Goal: Task Accomplishment & Management: Use online tool/utility

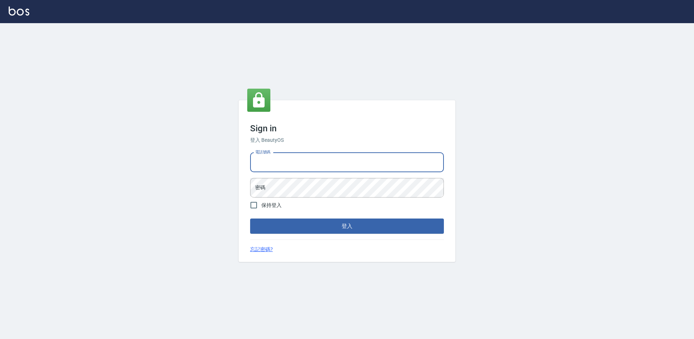
click at [312, 163] on input "電話號碼" at bounding box center [347, 163] width 194 height 20
type input "2306457"
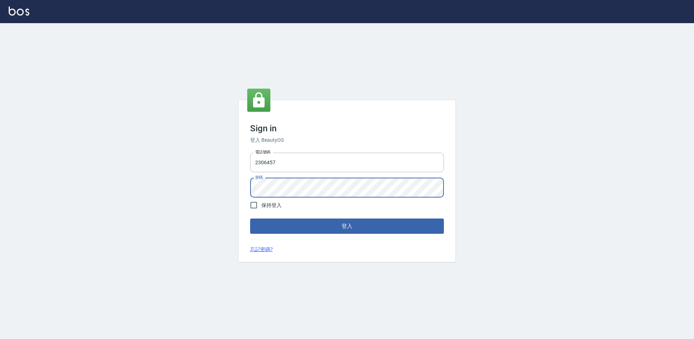
click at [250, 218] on button "登入" at bounding box center [347, 225] width 194 height 15
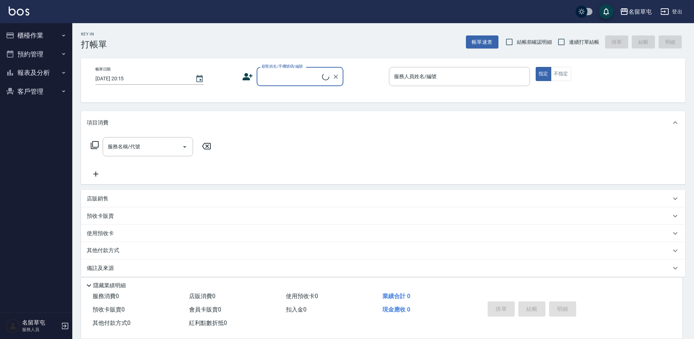
click at [37, 75] on button "報表及分析" at bounding box center [36, 72] width 67 height 19
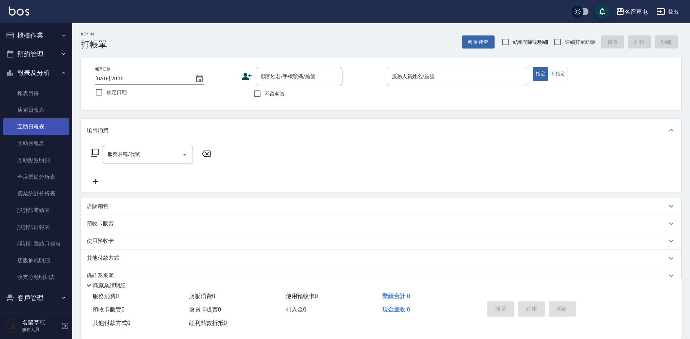
click at [38, 122] on link "互助日報表" at bounding box center [36, 126] width 67 height 17
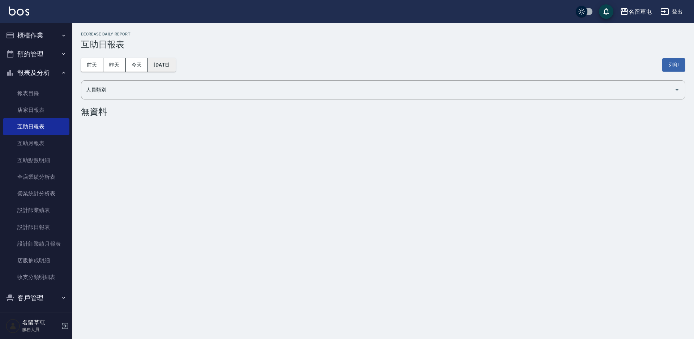
click at [163, 66] on button "[DATE]" at bounding box center [161, 64] width 27 height 13
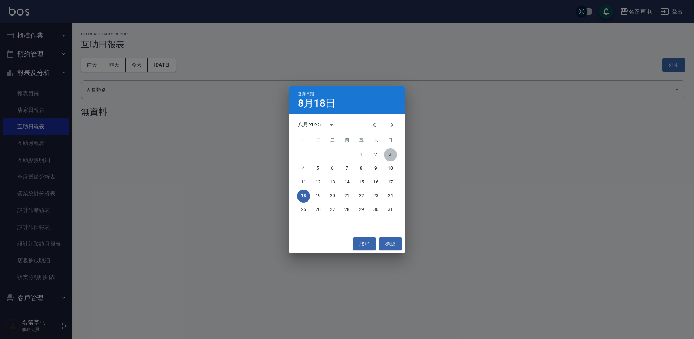
click at [393, 154] on button "3" at bounding box center [390, 154] width 13 height 13
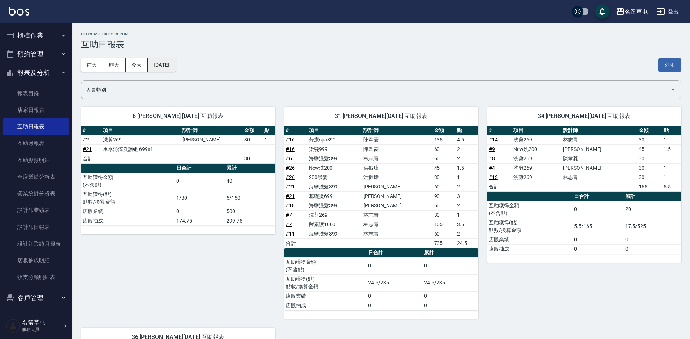
click at [175, 60] on button "[DATE]" at bounding box center [161, 64] width 27 height 13
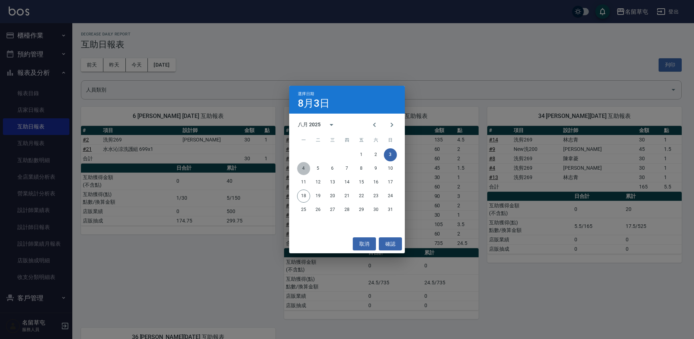
click at [303, 167] on button "4" at bounding box center [303, 168] width 13 height 13
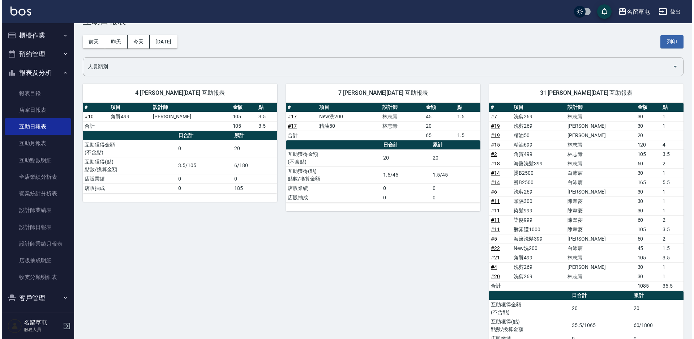
scroll to position [36, 0]
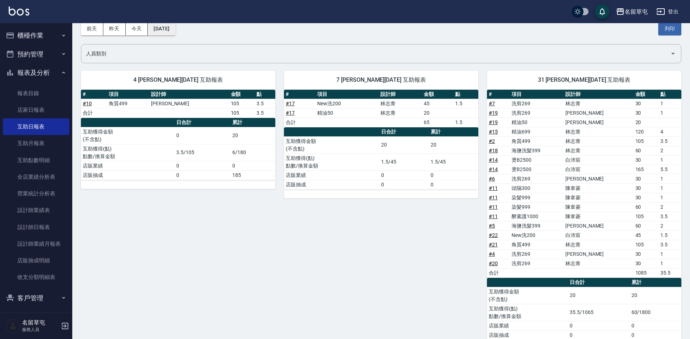
click at [154, 30] on button "[DATE]" at bounding box center [161, 28] width 27 height 13
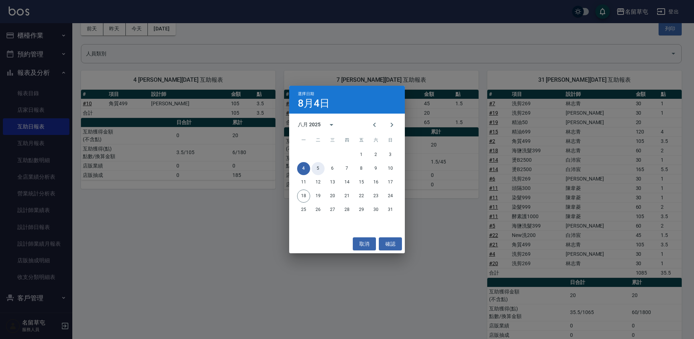
click at [321, 169] on button "5" at bounding box center [318, 168] width 13 height 13
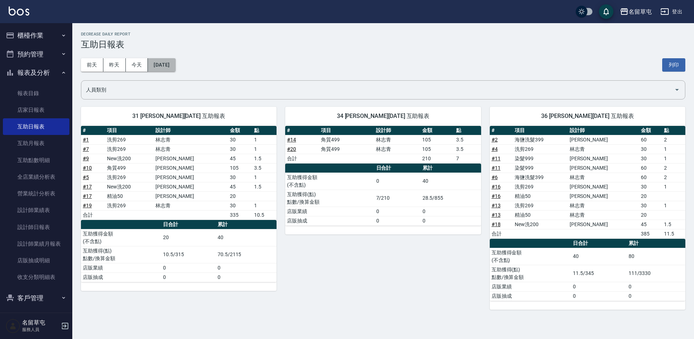
click at [158, 64] on button "[DATE]" at bounding box center [161, 64] width 27 height 13
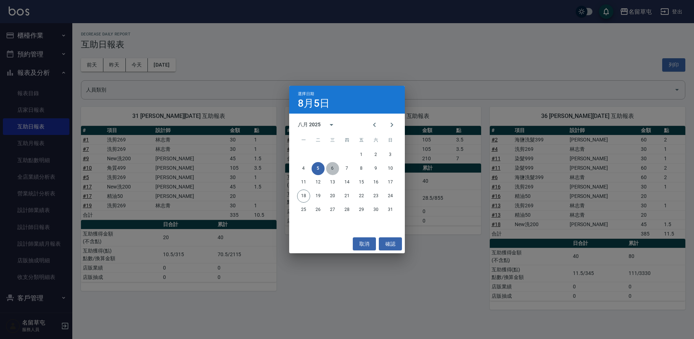
click at [336, 166] on button "6" at bounding box center [332, 168] width 13 height 13
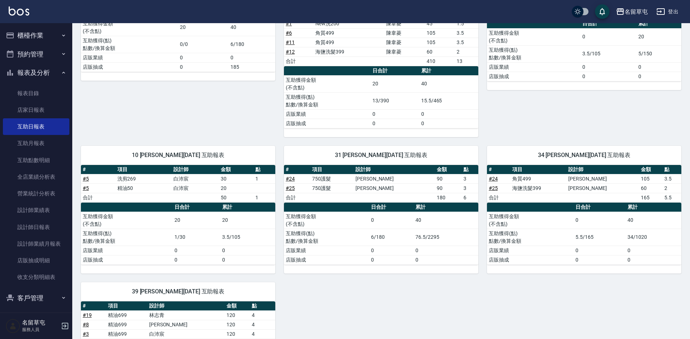
scroll to position [181, 0]
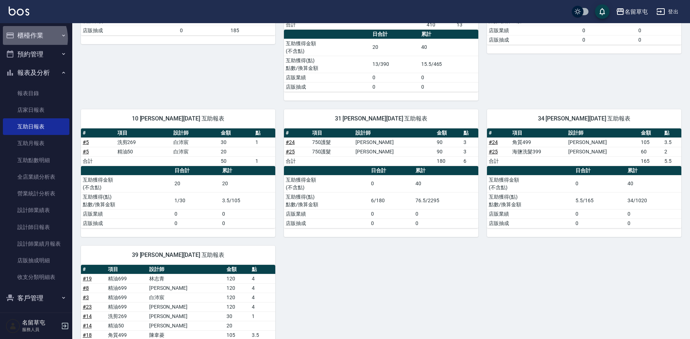
click at [26, 38] on button "櫃檯作業" at bounding box center [36, 35] width 67 height 19
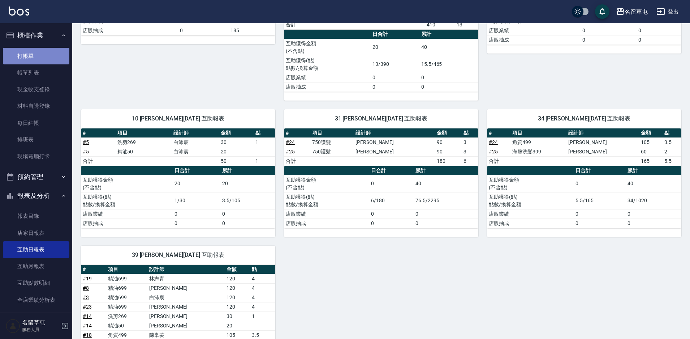
click at [47, 56] on link "打帳單" at bounding box center [36, 56] width 67 height 17
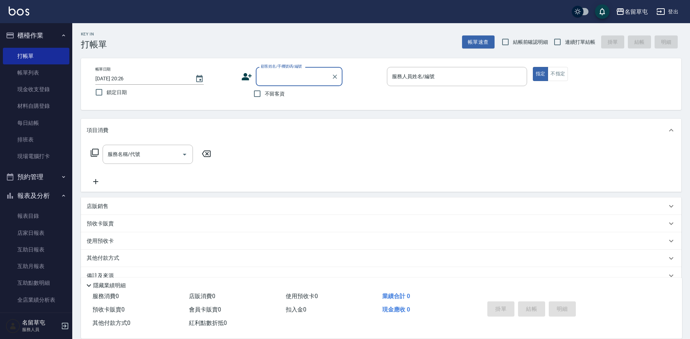
click at [271, 94] on span "不留客資" at bounding box center [275, 94] width 20 height 8
click at [265, 94] on input "不留客資" at bounding box center [257, 93] width 15 height 15
checkbox input "true"
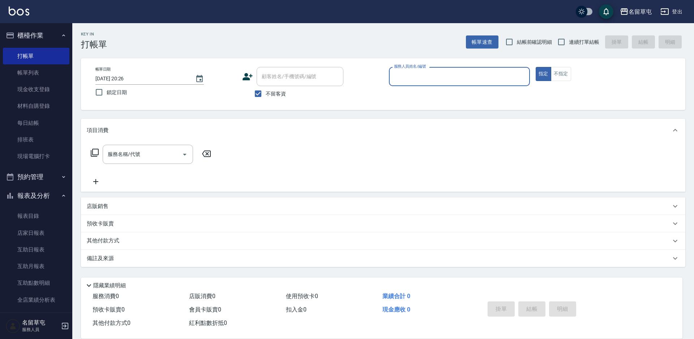
click at [575, 43] on span "連續打單結帳" at bounding box center [584, 42] width 30 height 8
click at [569, 43] on input "連續打單結帳" at bounding box center [561, 41] width 15 height 15
checkbox input "true"
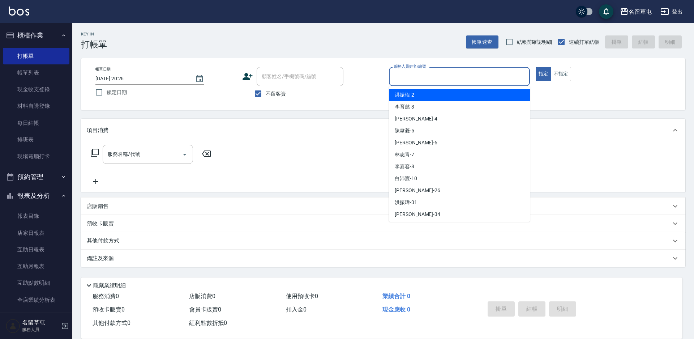
click at [489, 72] on input "服務人員姓名/編號" at bounding box center [459, 76] width 134 height 13
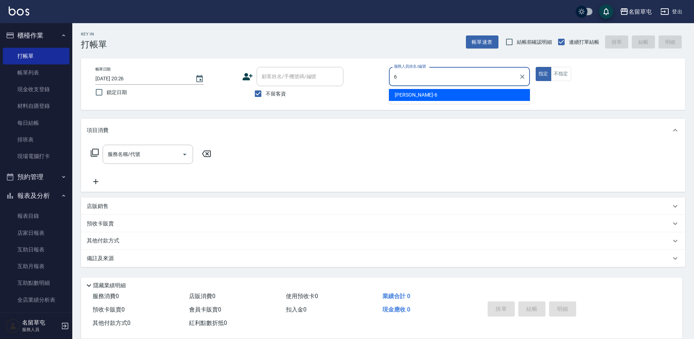
type input "[PERSON_NAME]-6"
type button "true"
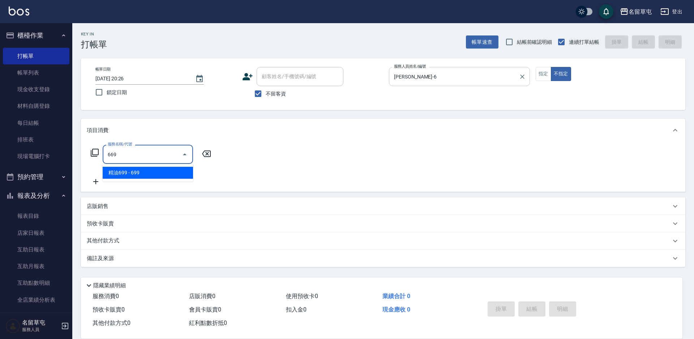
type input "精油699(669)"
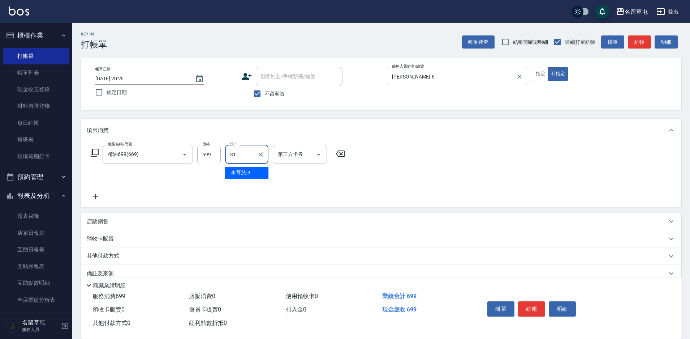
type input "[PERSON_NAME]-31"
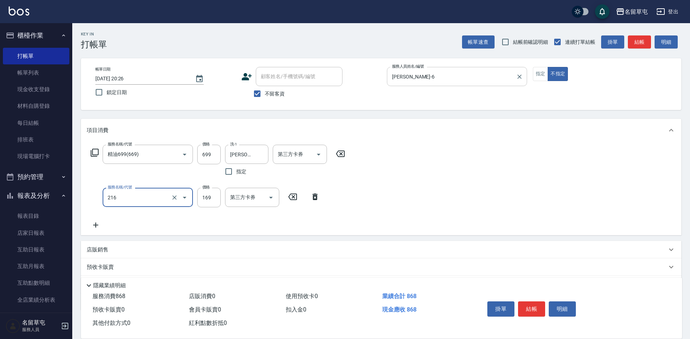
type input "剪髮169(216)"
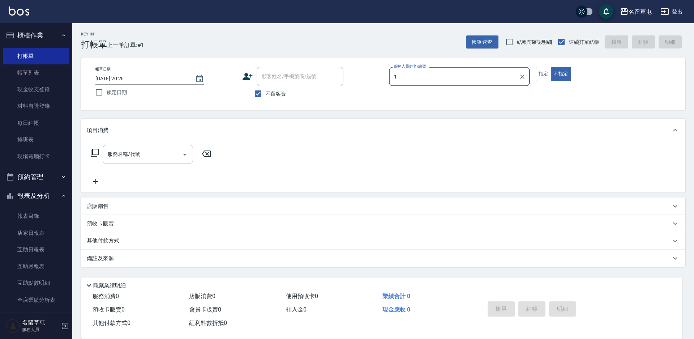
type input "1"
click at [551, 67] on button "不指定" at bounding box center [561, 74] width 20 height 14
type button "false"
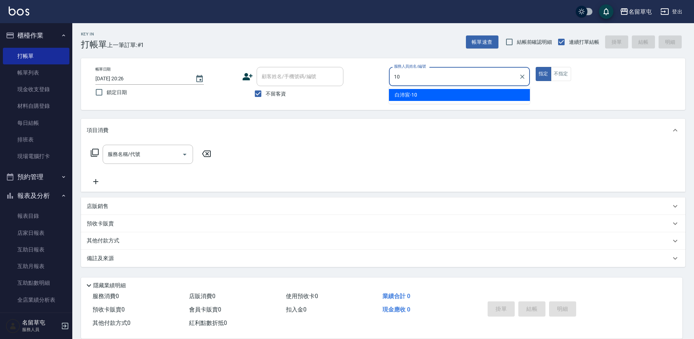
type input "[PERSON_NAME]-10"
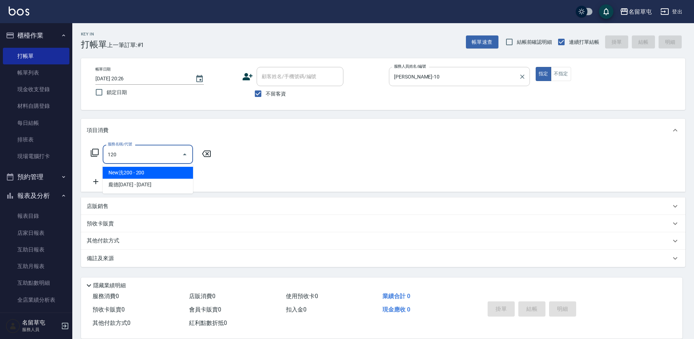
type input "New洗200(120)"
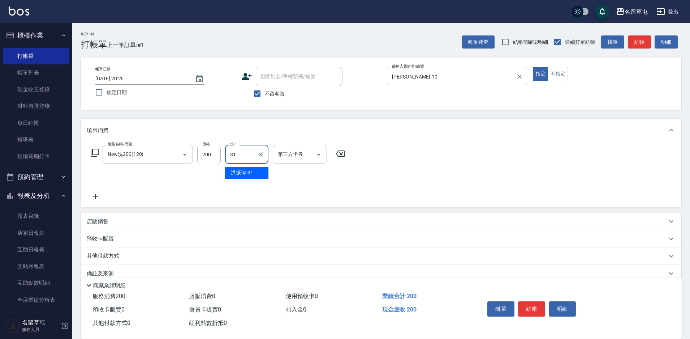
type input "[PERSON_NAME]-31"
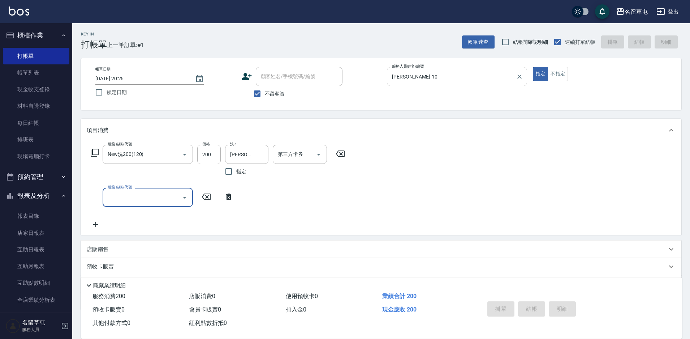
type input "[DATE] 20:27"
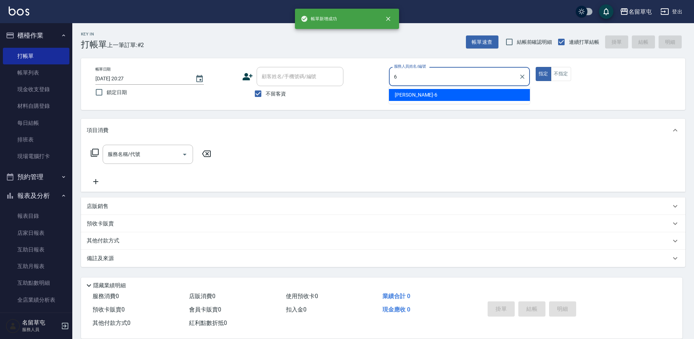
type input "[PERSON_NAME]-6"
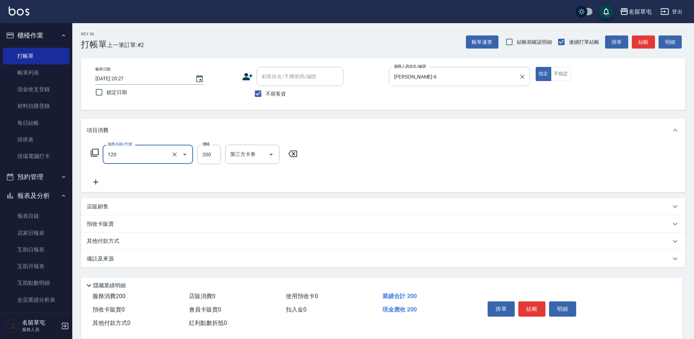
type input "New洗200(120)"
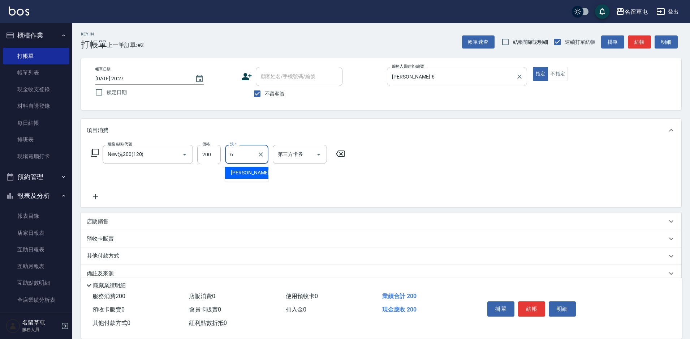
type input "[PERSON_NAME]-6"
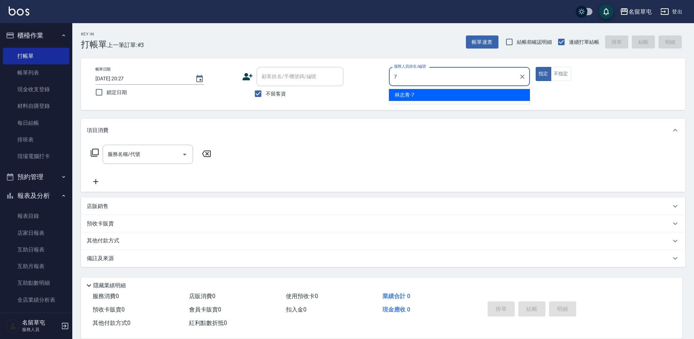
type input "[PERSON_NAME]-7"
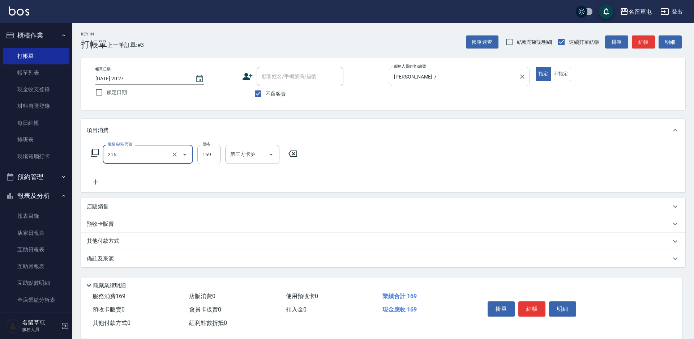
type input "剪髮169(216)"
click at [215, 150] on input "25" at bounding box center [208, 155] width 23 height 20
type input "250"
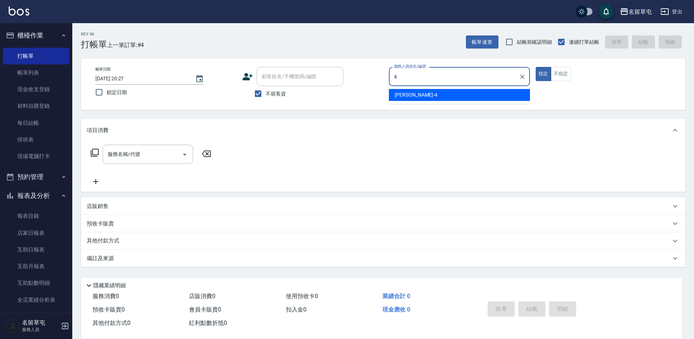
type input "[PERSON_NAME]-4"
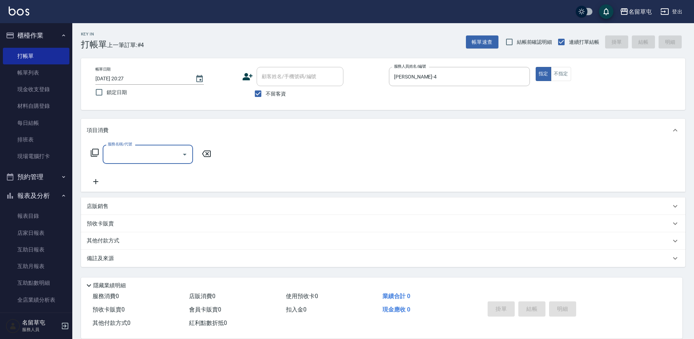
click at [273, 93] on span "不留客資" at bounding box center [276, 94] width 20 height 8
click at [266, 93] on input "不留客資" at bounding box center [258, 93] width 15 height 15
checkbox input "false"
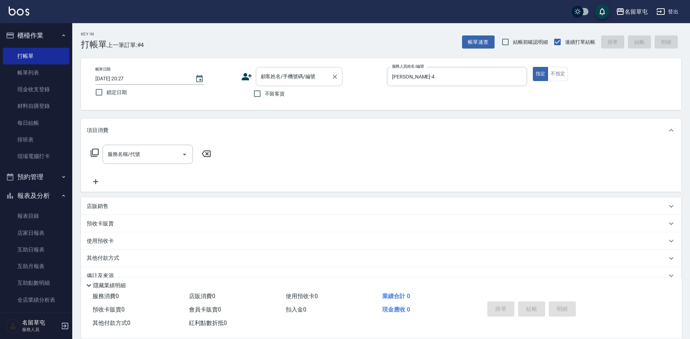
click at [287, 76] on input "顧客姓名/手機號碼/編號" at bounding box center [293, 76] width 69 height 13
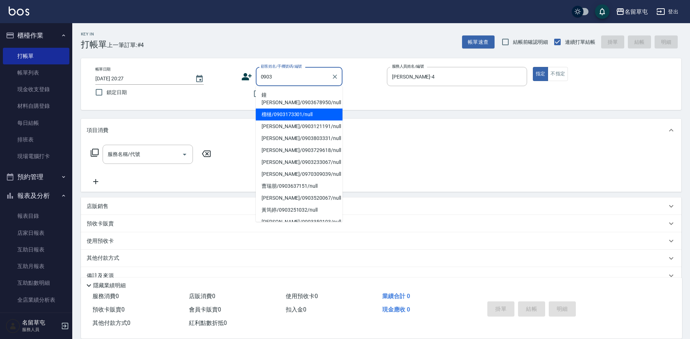
click at [294, 110] on li "榴槤/0903173301/null" at bounding box center [299, 114] width 87 height 12
type input "榴槤/0903173301/null"
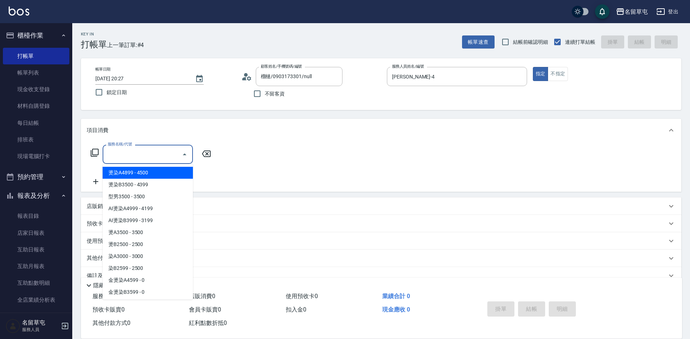
click at [126, 155] on input "服務名稱/代號" at bounding box center [142, 154] width 73 height 13
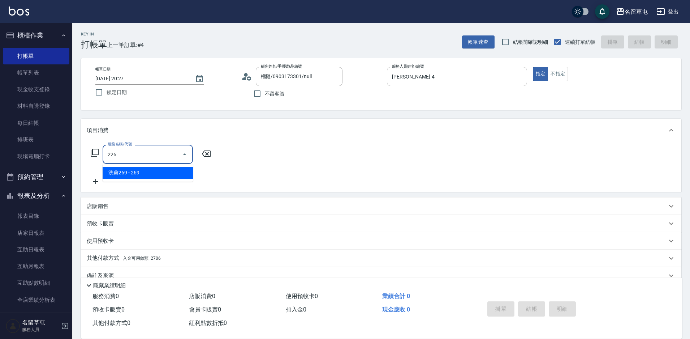
type input "洗剪269(226)"
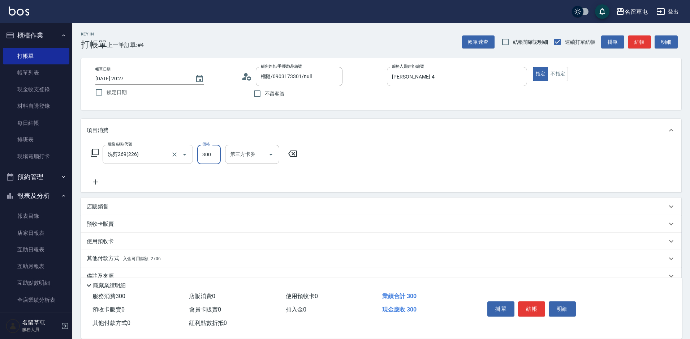
type input "300"
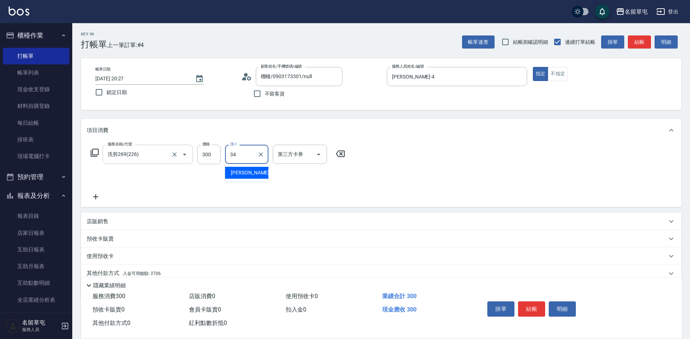
type input "[PERSON_NAME]-34"
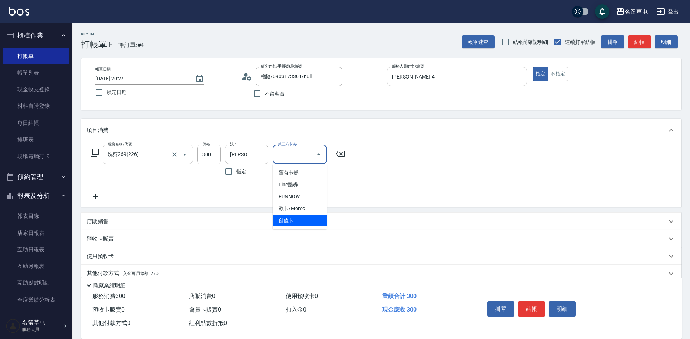
type input "儲值卡"
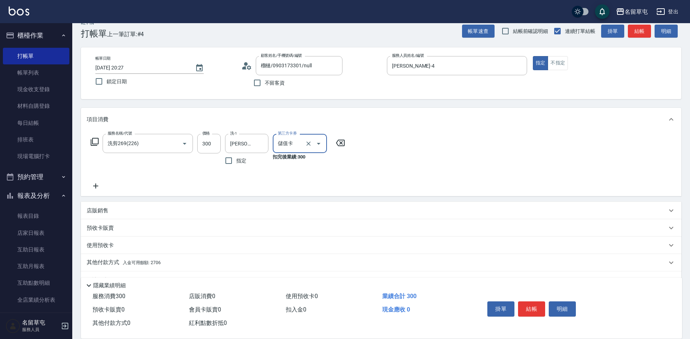
scroll to position [30, 0]
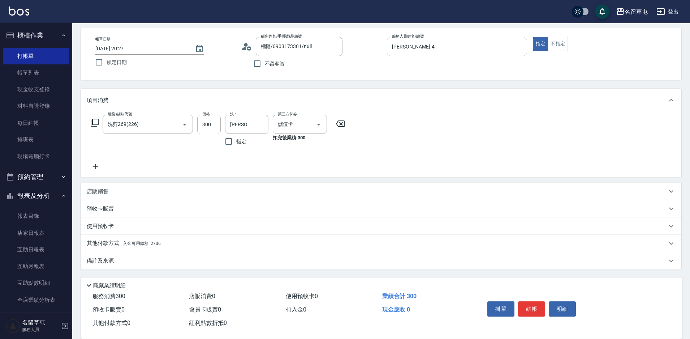
click at [127, 248] on div "其他付款方式 入金可用餘額: 2706" at bounding box center [381, 243] width 601 height 17
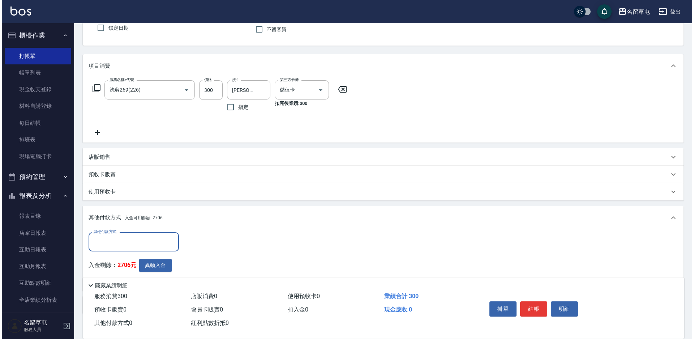
scroll to position [109, 0]
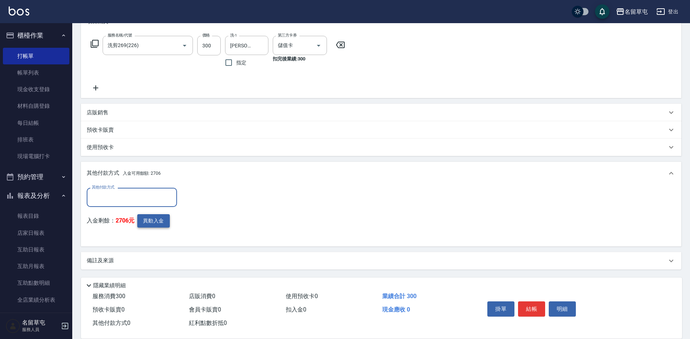
click at [155, 225] on button "異動入金" at bounding box center [153, 220] width 33 height 13
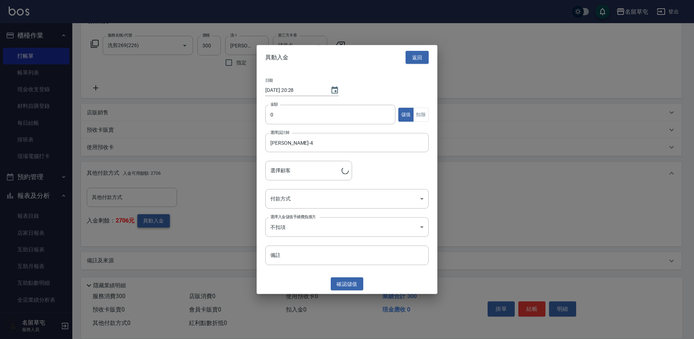
type input "榴槤/0903173301"
click at [425, 115] on button "扣除" at bounding box center [421, 114] width 16 height 14
click at [333, 110] on input "0" at bounding box center [330, 115] width 130 height 20
type input "300"
click at [316, 194] on body "名留草屯 登出 櫃檯作業 打帳單 帳單列表 現金收支登錄 材料自購登錄 每日結帳 排班表 現場電腦打卡 預約管理 預約管理 單日預約紀錄 單週預約紀錄 報表及…" at bounding box center [347, 115] width 694 height 448
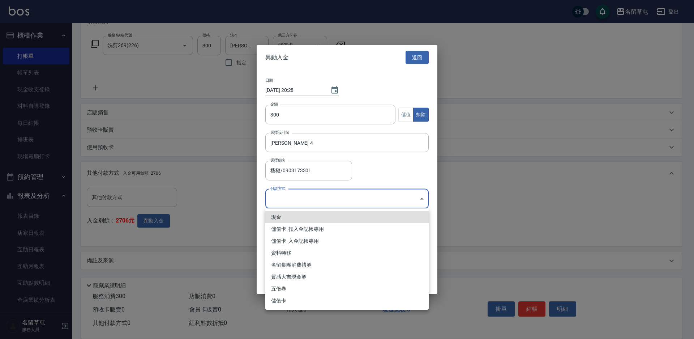
click at [312, 226] on li "儲值卡_扣入金記帳專用" at bounding box center [346, 229] width 163 height 12
type input "儲值卡_扣入金記帳專用"
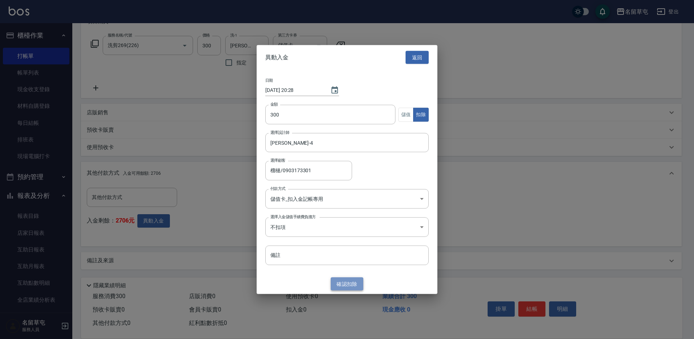
click at [351, 279] on button "確認 扣除" at bounding box center [347, 283] width 33 height 13
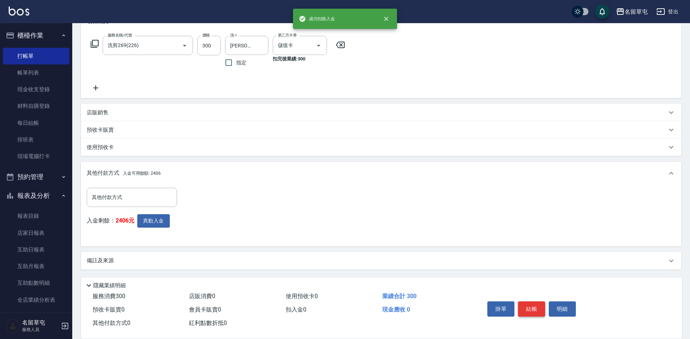
click at [531, 302] on button "結帳" at bounding box center [531, 308] width 27 height 15
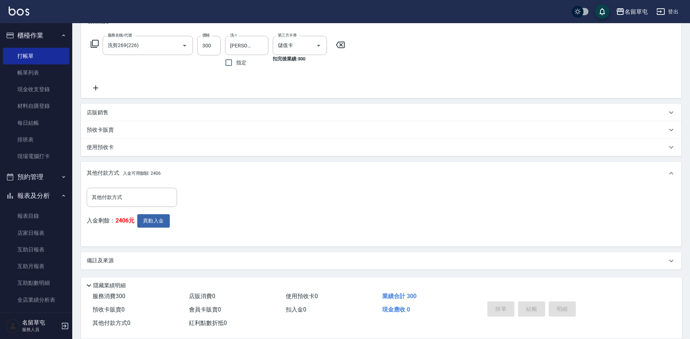
type input "[DATE] 20:28"
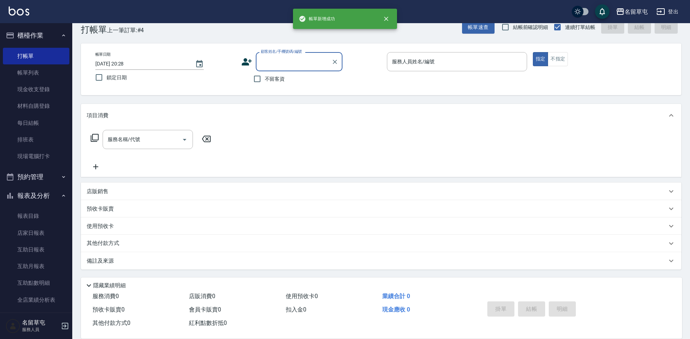
scroll to position [0, 0]
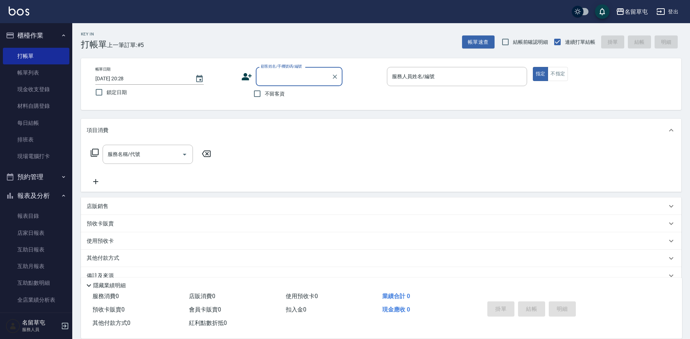
click at [275, 96] on span "不留客資" at bounding box center [275, 94] width 20 height 8
click at [265, 96] on input "不留客資" at bounding box center [257, 93] width 15 height 15
checkbox input "true"
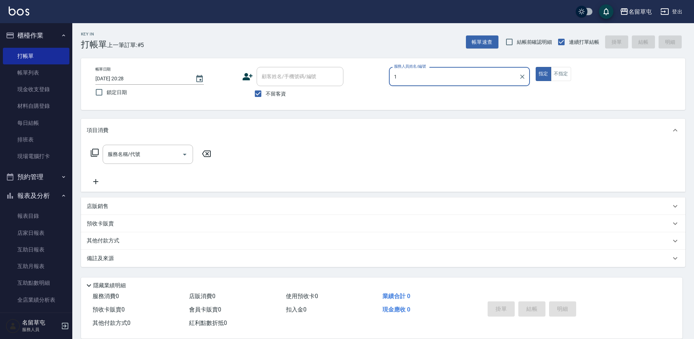
type input "1"
click at [536, 67] on button "指定" at bounding box center [544, 74] width 16 height 14
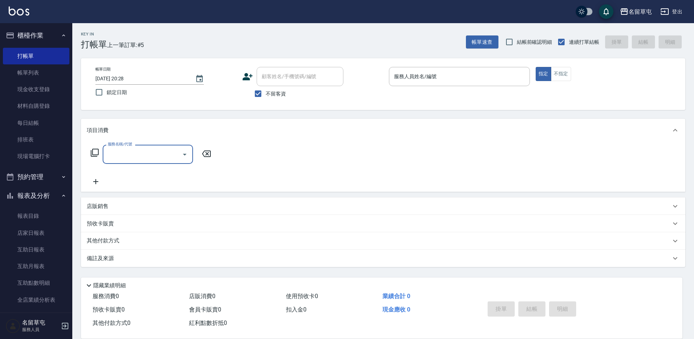
type input "8"
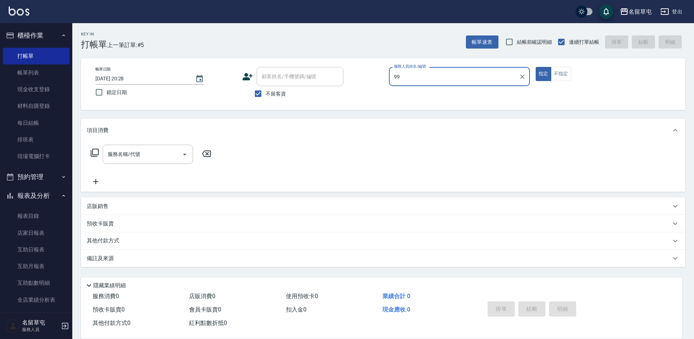
type input "9"
type input "1"
click at [536, 67] on button "指定" at bounding box center [544, 74] width 16 height 14
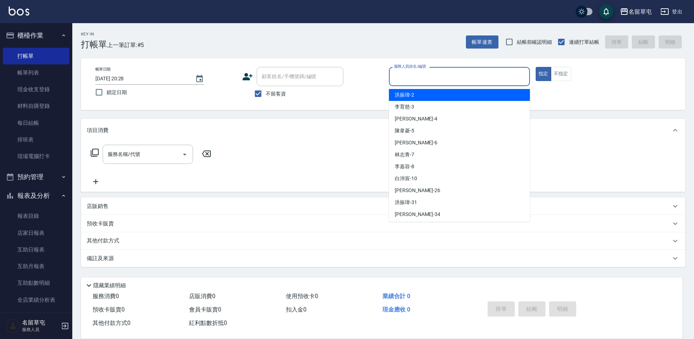
click at [444, 77] on input "服務人員姓名/編號" at bounding box center [459, 76] width 134 height 13
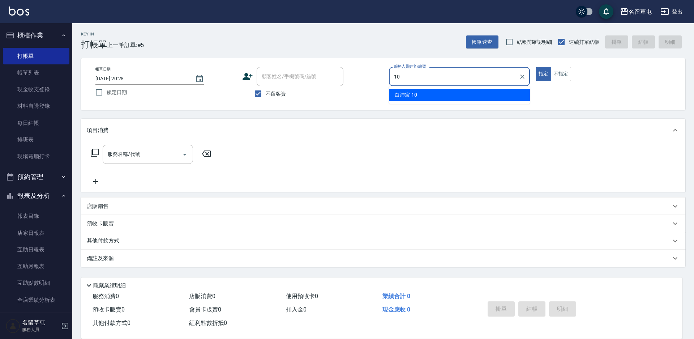
type input "[PERSON_NAME]-10"
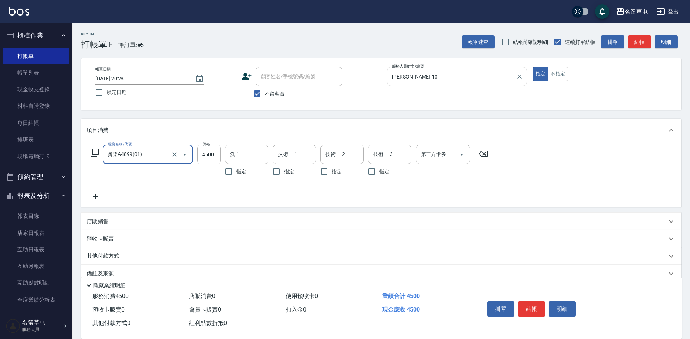
type input "燙染A4899(01)"
click at [444, 77] on input "[PERSON_NAME]-10" at bounding box center [451, 76] width 123 height 13
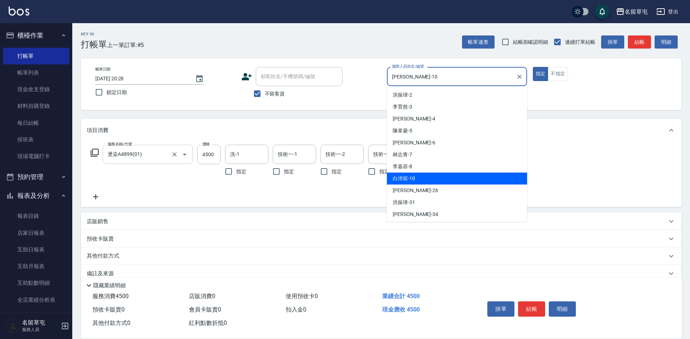
click at [153, 155] on input "燙染A4899(01)" at bounding box center [138, 154] width 64 height 13
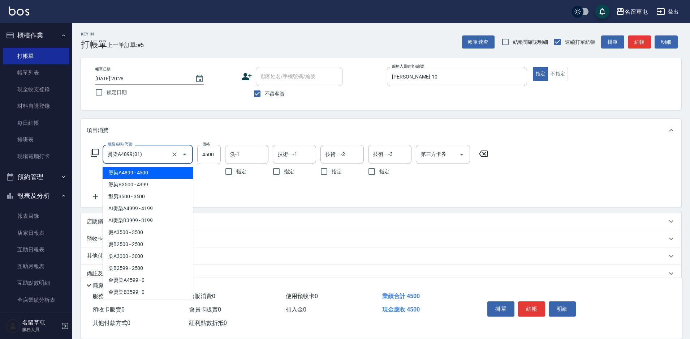
click at [153, 155] on input "燙染A4899(01)" at bounding box center [138, 154] width 64 height 13
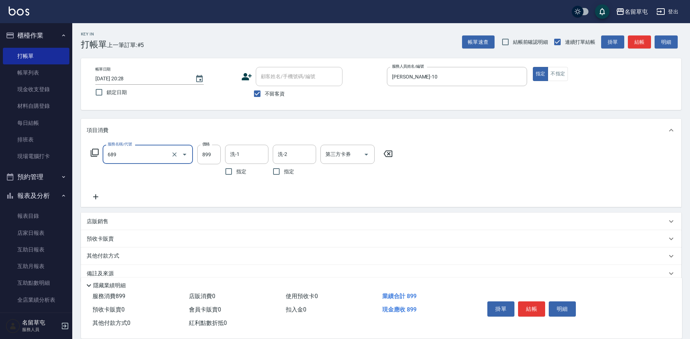
type input "芳療spa899(689)"
type input "1000"
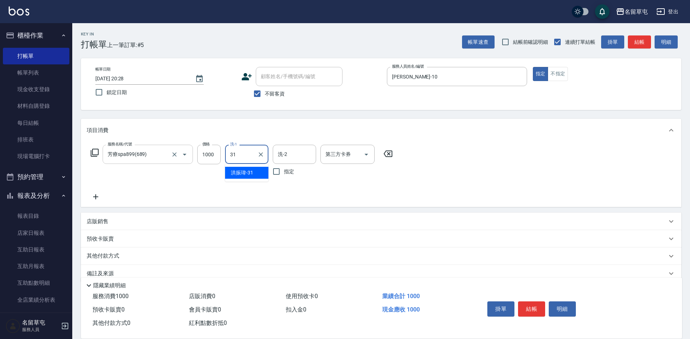
type input "[PERSON_NAME]-31"
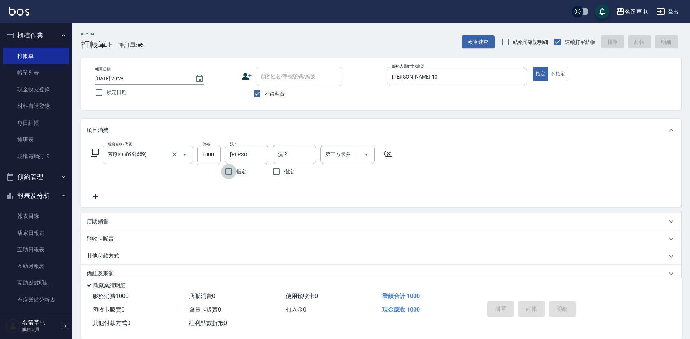
type input "[DATE] 20:29"
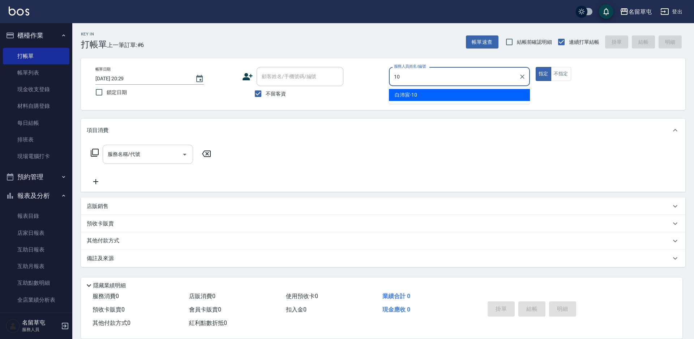
type input "[PERSON_NAME]-10"
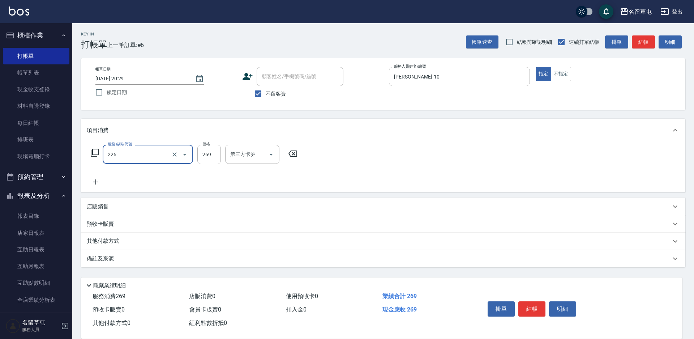
type input "洗剪269(226)"
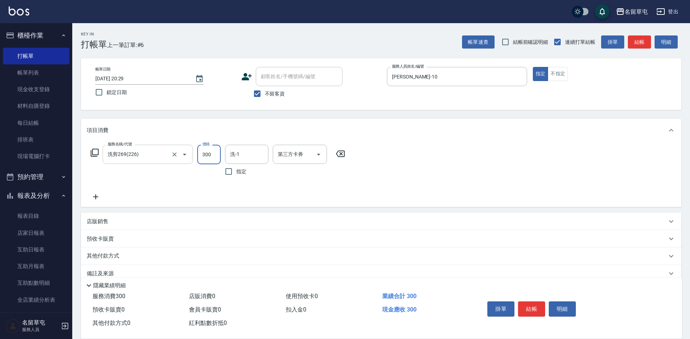
type input "300"
type input "[PERSON_NAME]-34"
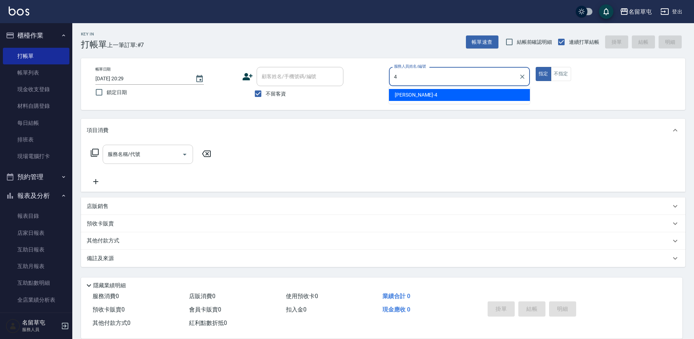
type input "[PERSON_NAME]-4"
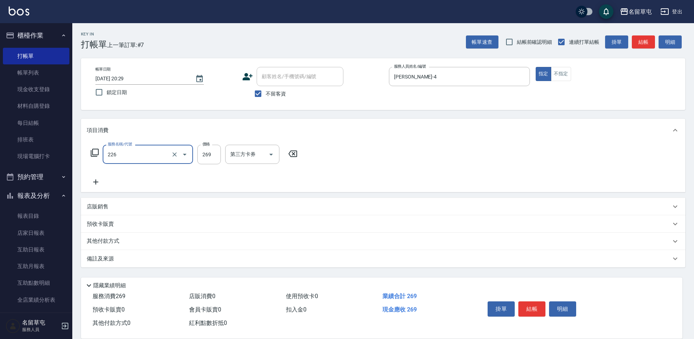
type input "洗剪269(226)"
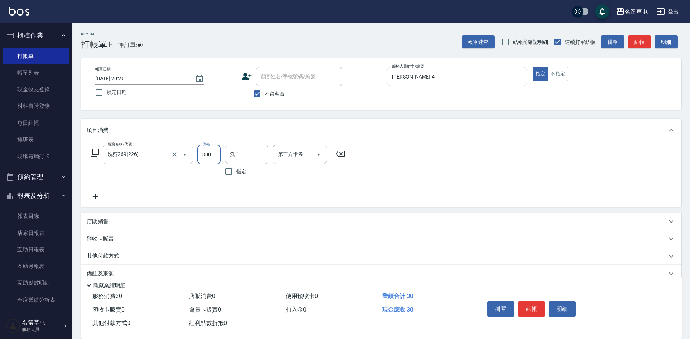
type input "300"
type input "[PERSON_NAME]-34"
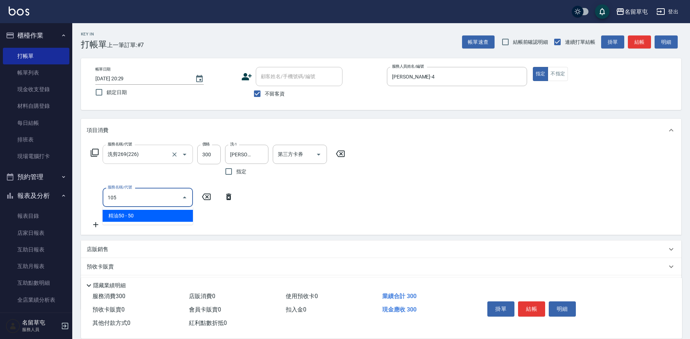
type input "精油50(105)"
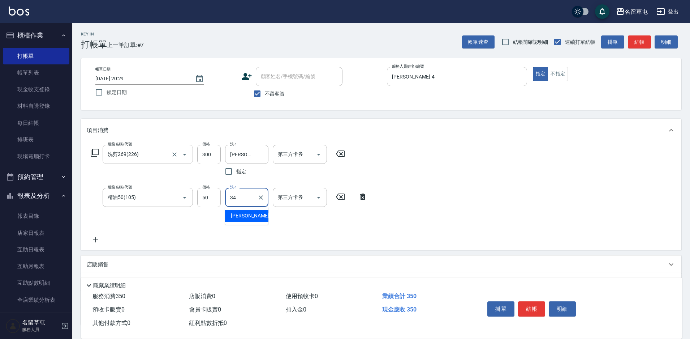
type input "[PERSON_NAME]-34"
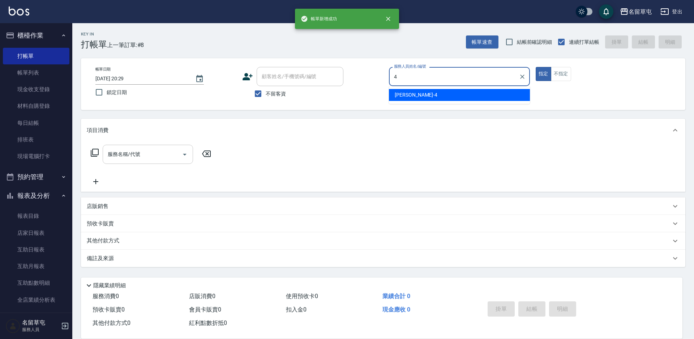
type input "[PERSON_NAME]-4"
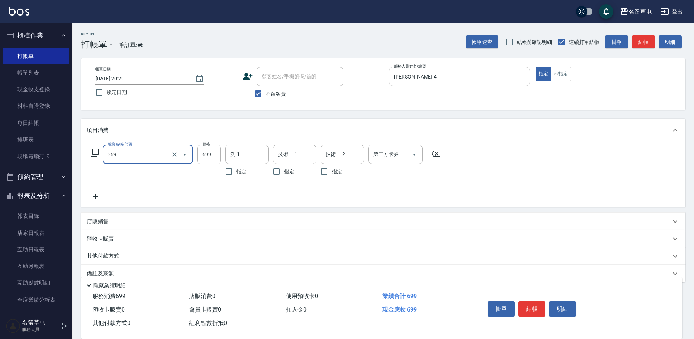
type input "基礎燙699(369)"
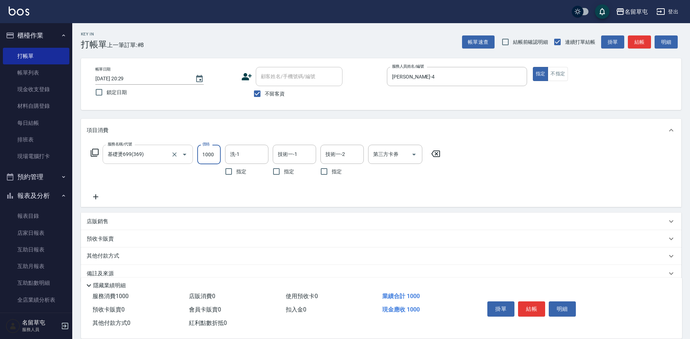
type input "1000"
type input "[PERSON_NAME]-31"
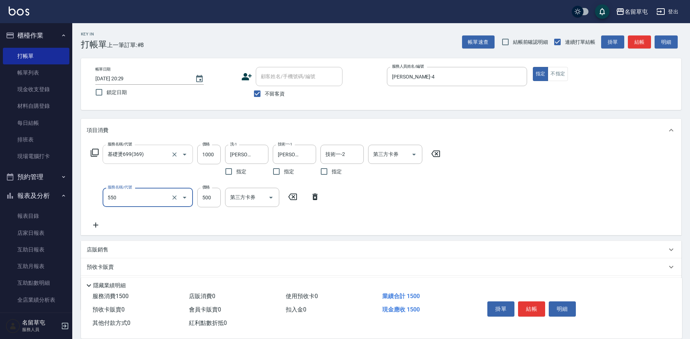
type input "500護髮(550)"
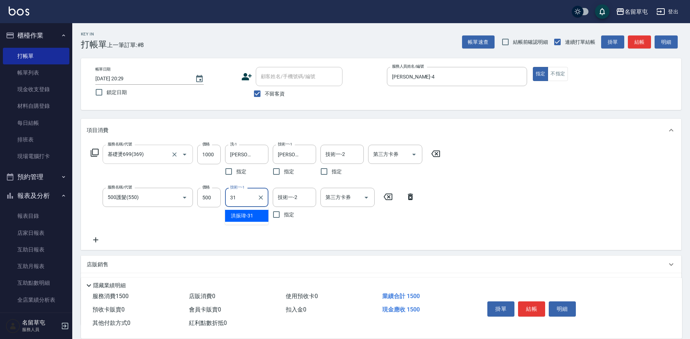
type input "[PERSON_NAME]-31"
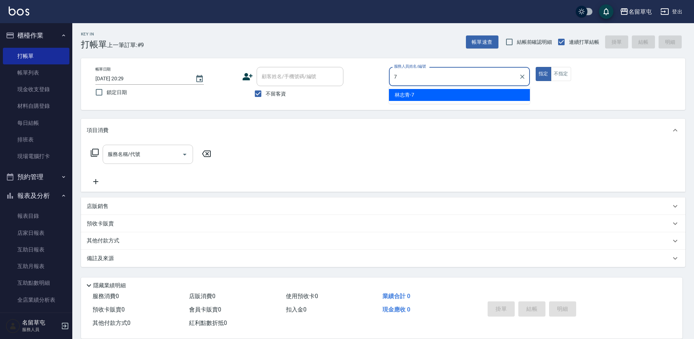
type input "[PERSON_NAME]-7"
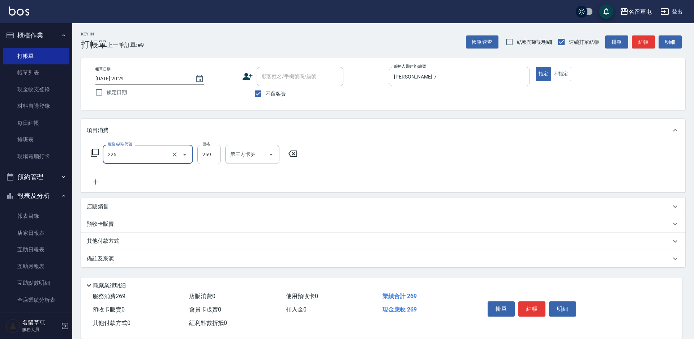
type input "洗剪269(226)"
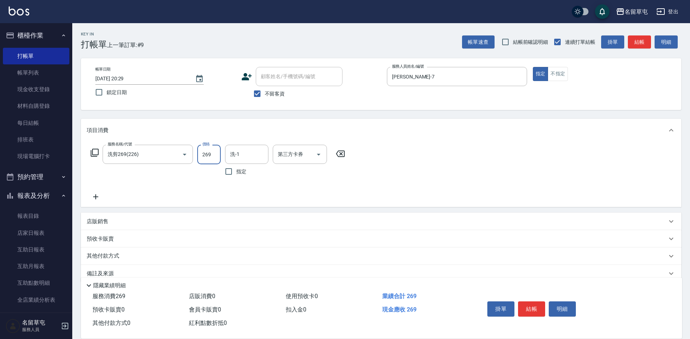
click at [215, 154] on input "269" at bounding box center [208, 155] width 23 height 20
type input "350"
type input "[PERSON_NAME]-7"
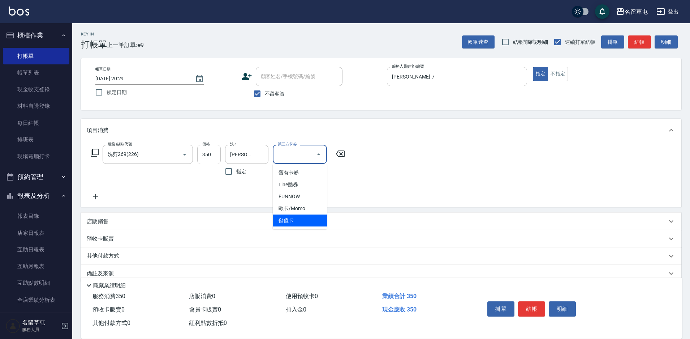
type input "儲值卡"
click at [278, 96] on span "不留客資" at bounding box center [275, 94] width 20 height 8
click at [265, 96] on input "不留客資" at bounding box center [257, 93] width 15 height 15
checkbox input "false"
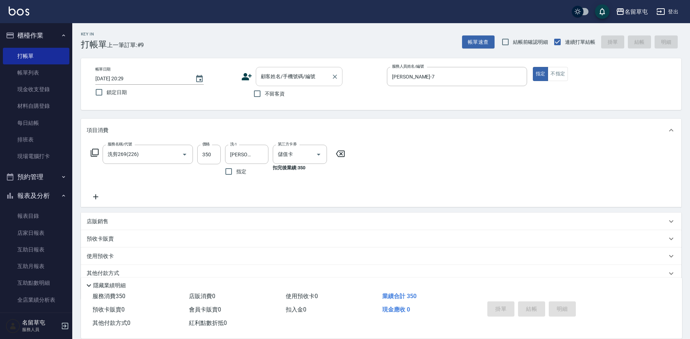
click at [285, 78] on input "顧客姓名/手機號碼/編號" at bounding box center [293, 76] width 69 height 13
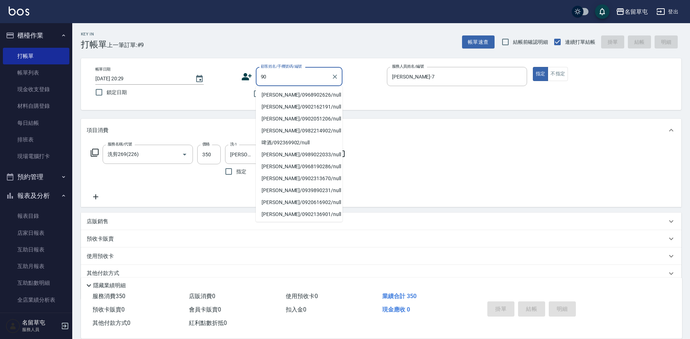
type input "9"
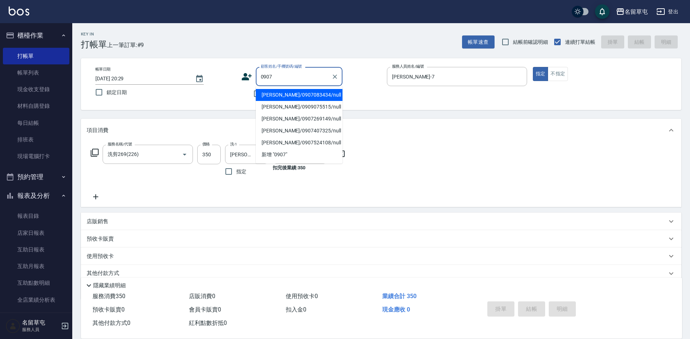
click at [290, 94] on li "[PERSON_NAME]/0907083434/null" at bounding box center [299, 95] width 87 height 12
type input "[PERSON_NAME]/0907083434/null"
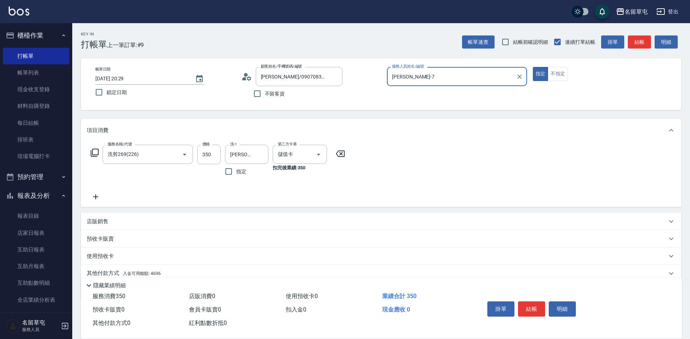
scroll to position [30, 0]
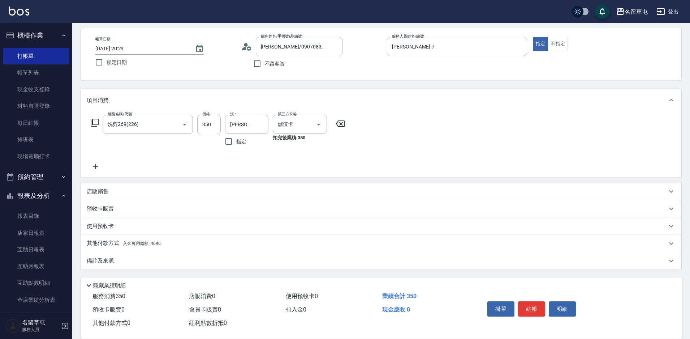
click at [125, 244] on span "入金可用餘額: 4696" at bounding box center [142, 243] width 38 height 5
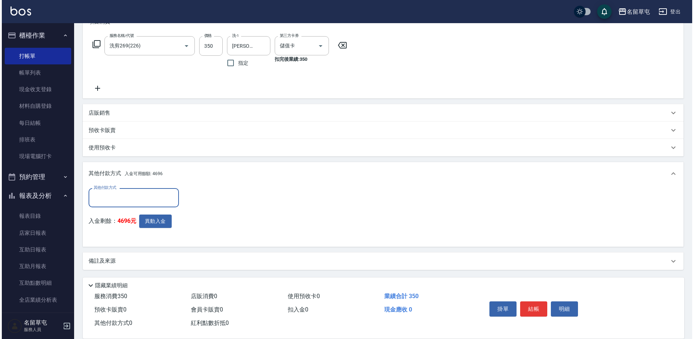
scroll to position [109, 0]
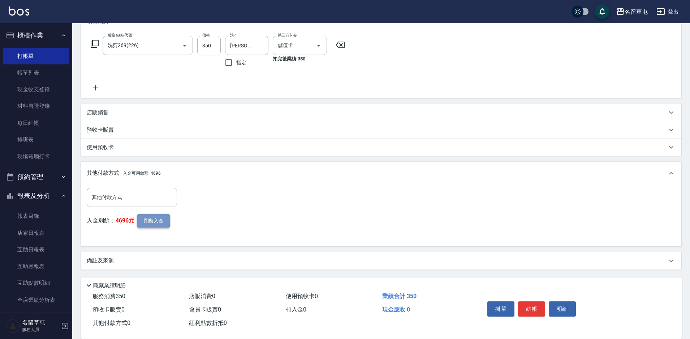
click at [157, 218] on button "異動入金" at bounding box center [153, 220] width 33 height 13
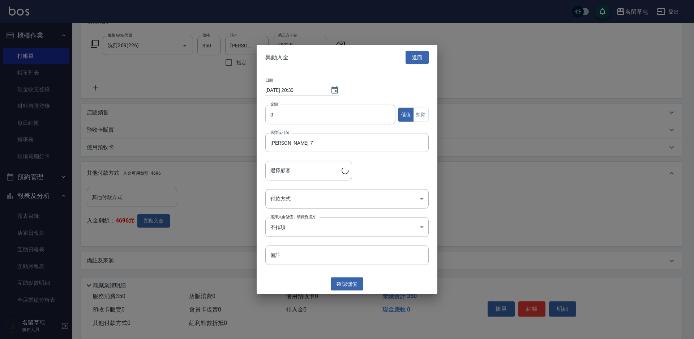
type input "[PERSON_NAME]/0907083434"
click at [323, 113] on input "0" at bounding box center [330, 115] width 130 height 20
type input "350"
click at [428, 116] on button "扣除" at bounding box center [421, 114] width 16 height 14
click at [300, 200] on body "名留草屯 登出 櫃檯作業 打帳單 帳單列表 現金收支登錄 材料自購登錄 每日結帳 排班表 現場電腦打卡 預約管理 預約管理 單日預約紀錄 單週預約紀錄 報表及…" at bounding box center [347, 115] width 694 height 448
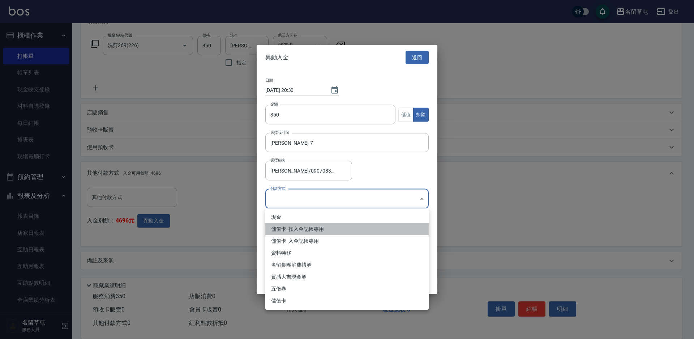
click at [296, 228] on li "儲值卡_扣入金記帳專用" at bounding box center [346, 229] width 163 height 12
type input "儲值卡_扣入金記帳專用"
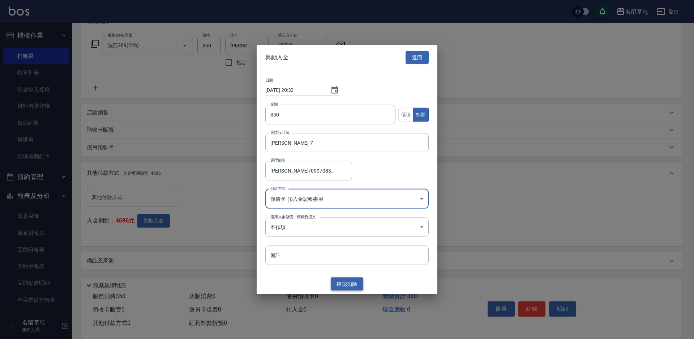
click at [335, 283] on button "確認 扣除" at bounding box center [347, 283] width 33 height 13
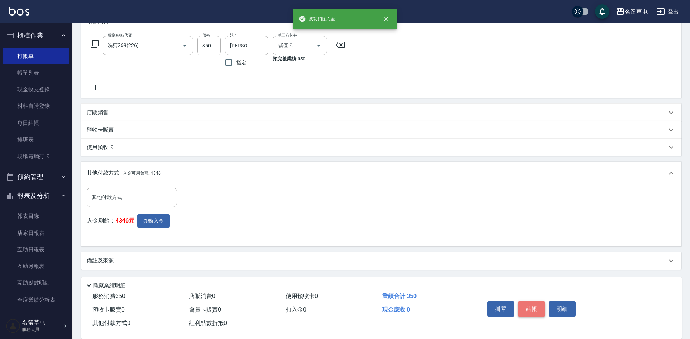
click at [533, 311] on button "結帳" at bounding box center [531, 308] width 27 height 15
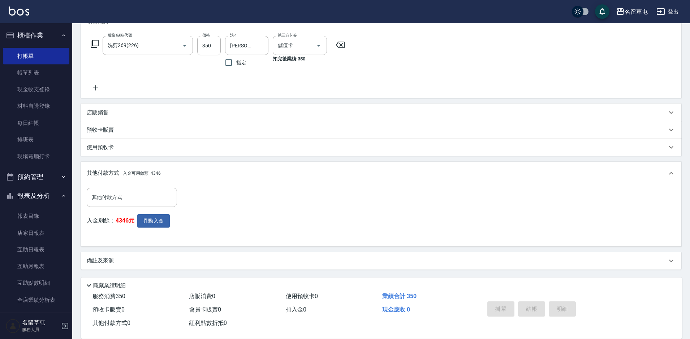
type input "[DATE] 20:30"
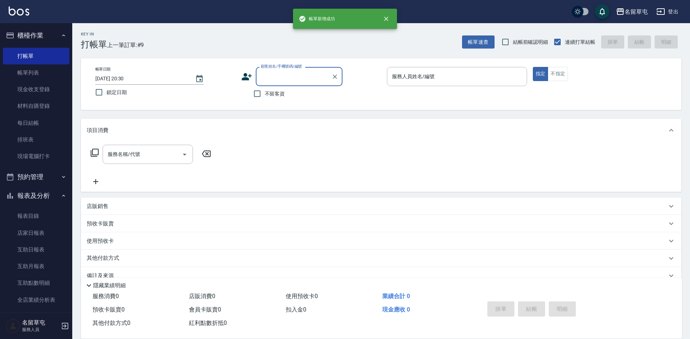
scroll to position [0, 0]
click at [271, 97] on span "不留客資" at bounding box center [275, 94] width 20 height 8
click at [265, 97] on input "不留客資" at bounding box center [257, 93] width 15 height 15
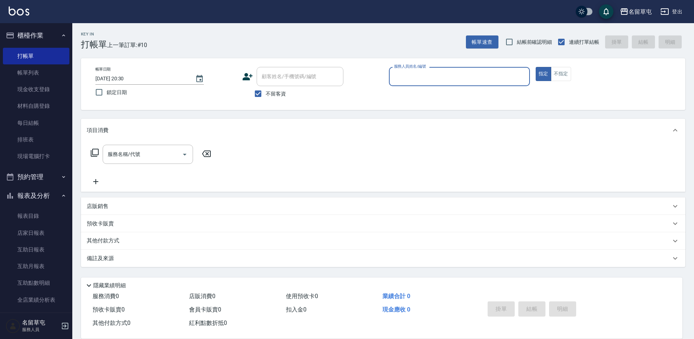
click at [271, 97] on span "不留客資" at bounding box center [276, 94] width 20 height 8
click at [266, 97] on input "不留客資" at bounding box center [258, 93] width 15 height 15
checkbox input "false"
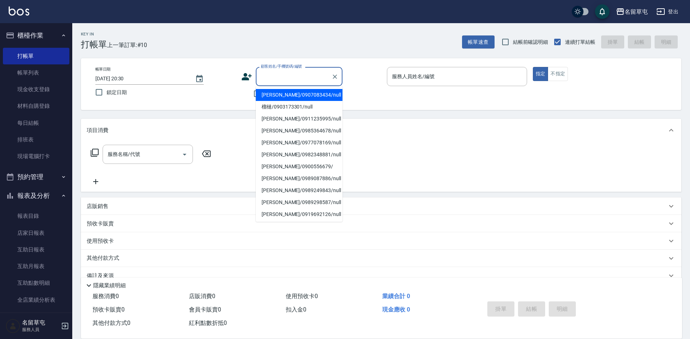
click at [274, 74] on input "顧客姓名/手機號碼/編號" at bounding box center [293, 76] width 69 height 13
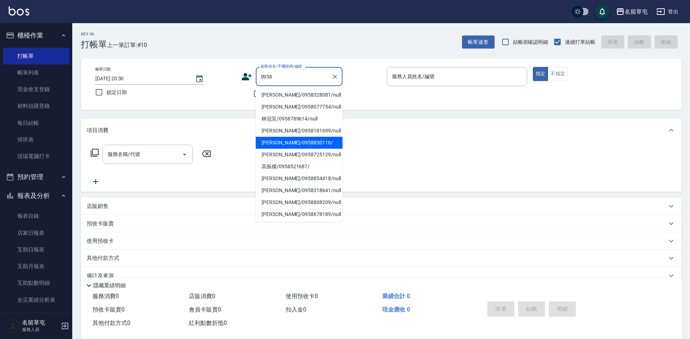
click at [283, 140] on li "[PERSON_NAME]/0958830116/" at bounding box center [299, 143] width 87 height 12
type input "[PERSON_NAME]/0958830116/"
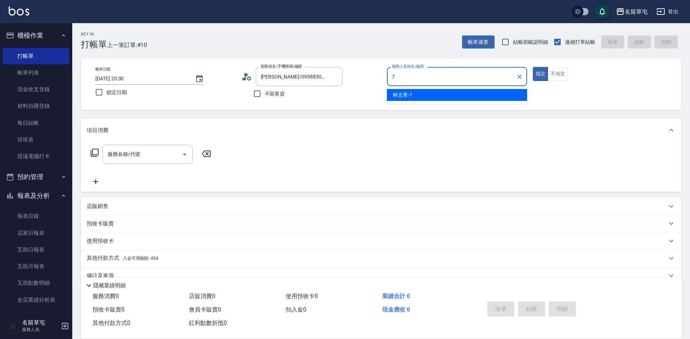
type input "[PERSON_NAME]-7"
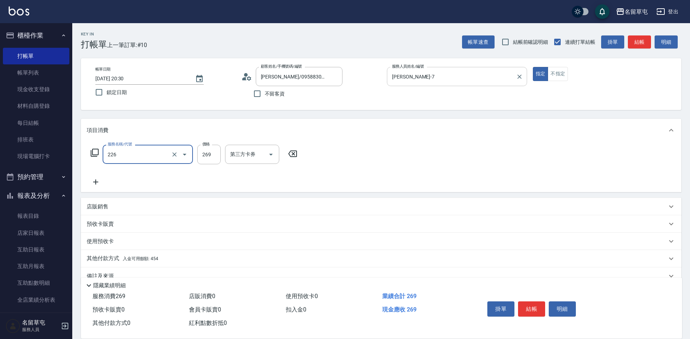
type input "洗剪269(226)"
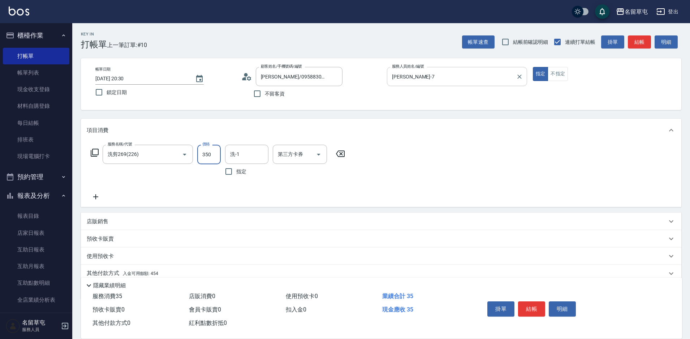
type input "350"
type input "[PERSON_NAME]-7"
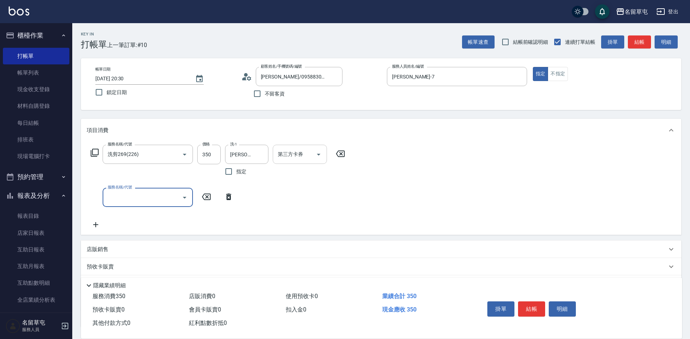
click at [311, 149] on input "第三方卡券" at bounding box center [294, 154] width 37 height 13
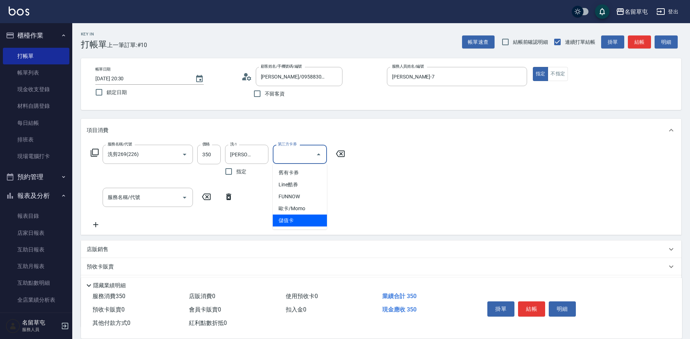
click at [288, 218] on span "儲值卡" at bounding box center [300, 220] width 54 height 12
type input "儲值卡"
click at [153, 199] on input "服務名稱/代號" at bounding box center [142, 197] width 73 height 13
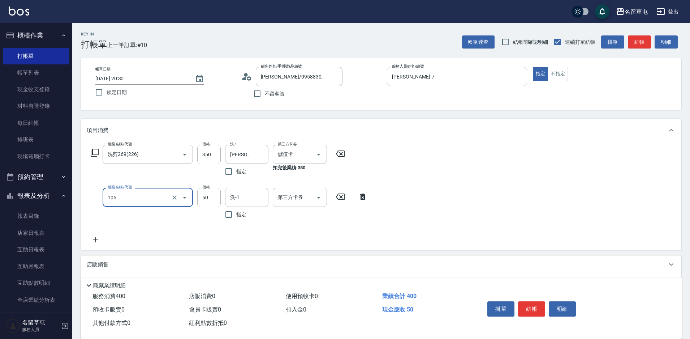
type input "精油50(105)"
type input "[PERSON_NAME]-7"
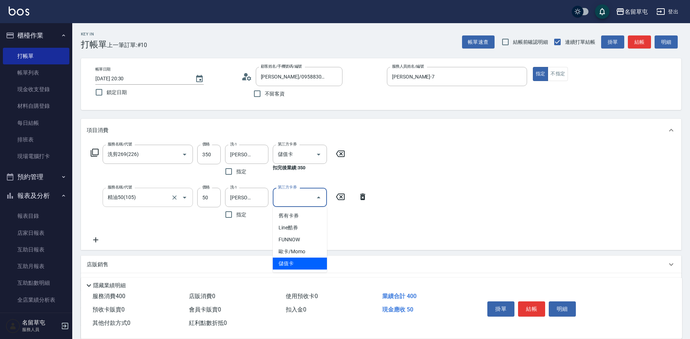
type input "儲值卡"
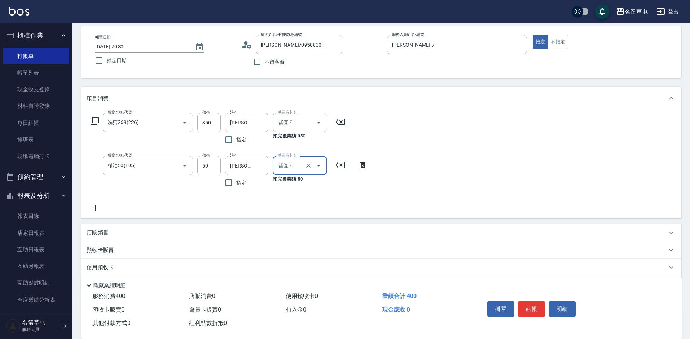
scroll to position [73, 0]
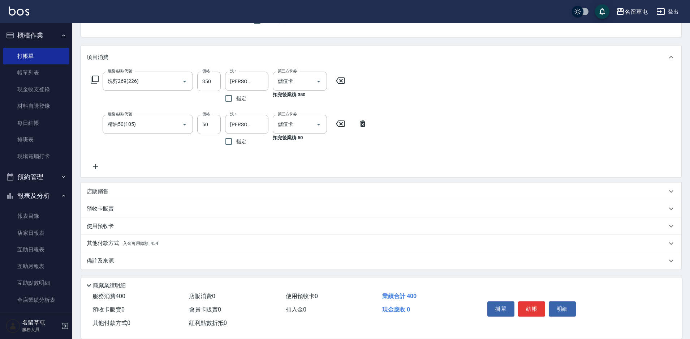
click at [151, 244] on span "入金可用餘額: 454" at bounding box center [140, 243] width 35 height 5
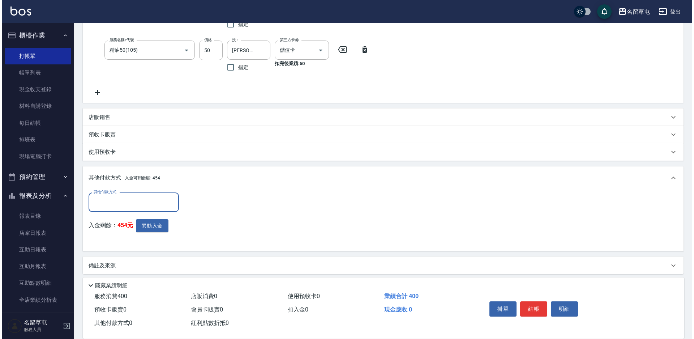
scroll to position [152, 0]
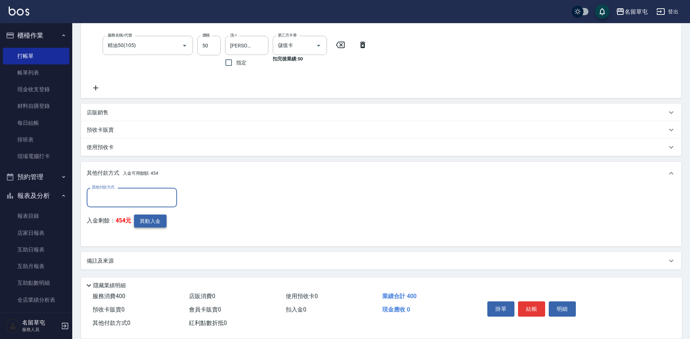
click at [147, 224] on button "異動入金" at bounding box center [150, 220] width 33 height 13
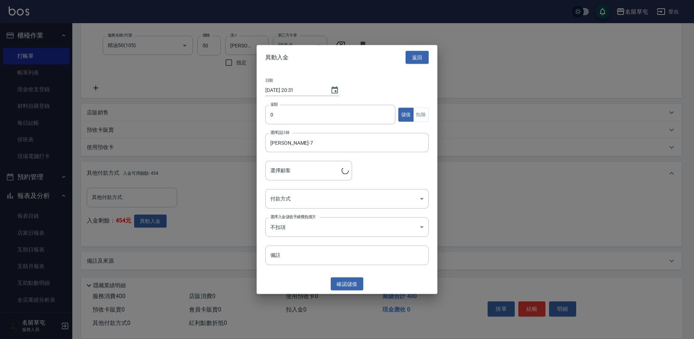
type input "[PERSON_NAME]/0958830116/"
click at [349, 114] on input "0" at bounding box center [330, 115] width 130 height 20
type input "400"
click at [427, 112] on button "扣除" at bounding box center [421, 114] width 16 height 14
click at [301, 194] on body "名留草屯 登出 櫃檯作業 打帳單 帳單列表 現金收支登錄 材料自購登錄 每日結帳 排班表 現場電腦打卡 預約管理 預約管理 單日預約紀錄 單週預約紀錄 報表及…" at bounding box center [347, 93] width 694 height 491
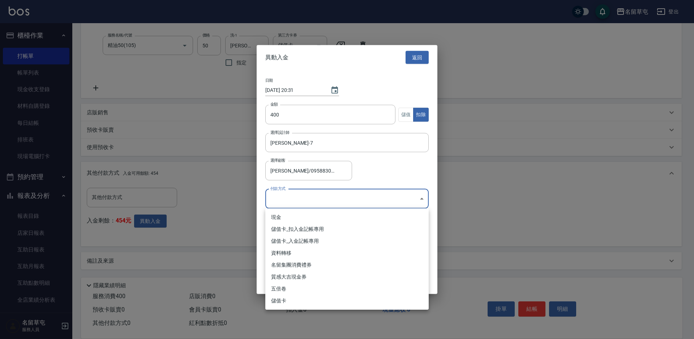
click at [304, 227] on li "儲值卡_扣入金記帳專用" at bounding box center [346, 229] width 163 height 12
type input "儲值卡_扣入金記帳專用"
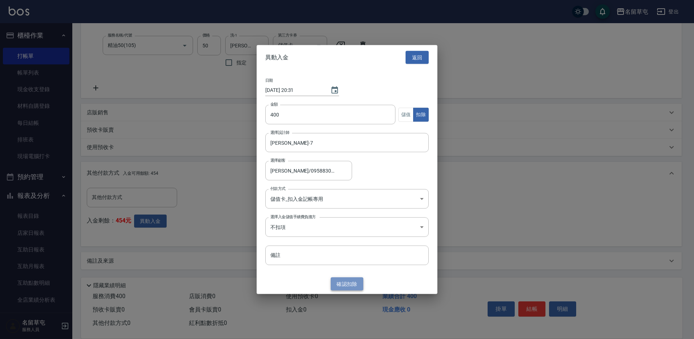
click at [343, 285] on button "確認 扣除" at bounding box center [347, 283] width 33 height 13
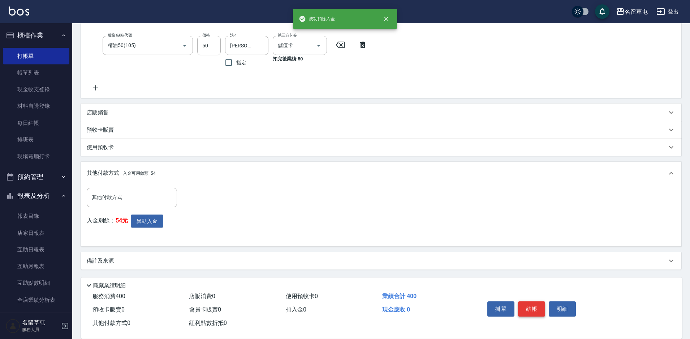
click at [537, 305] on button "結帳" at bounding box center [531, 308] width 27 height 15
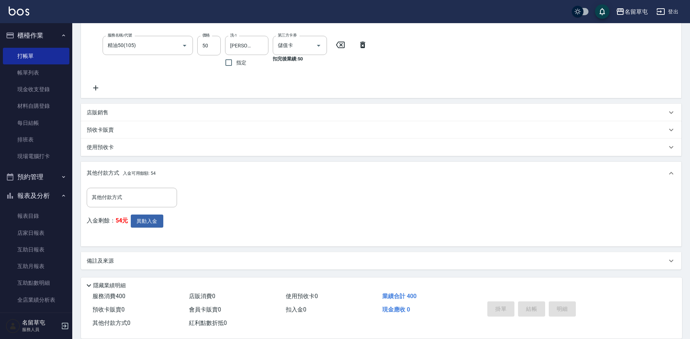
type input "[DATE] 20:31"
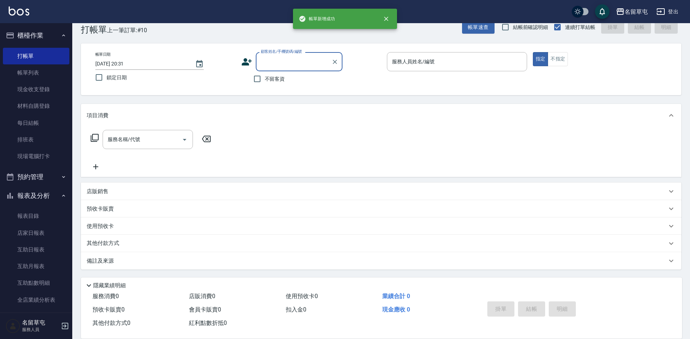
scroll to position [0, 0]
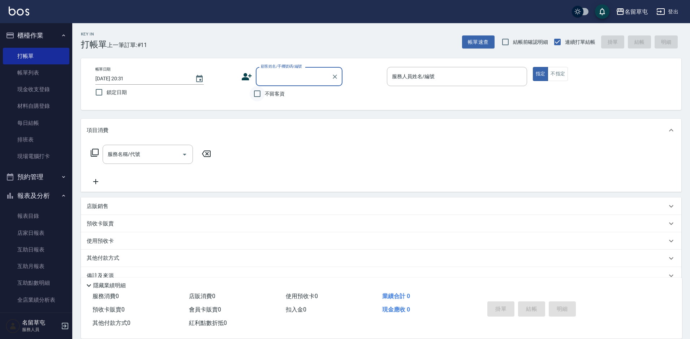
click at [260, 98] on input "不留客資" at bounding box center [257, 93] width 15 height 15
checkbox input "true"
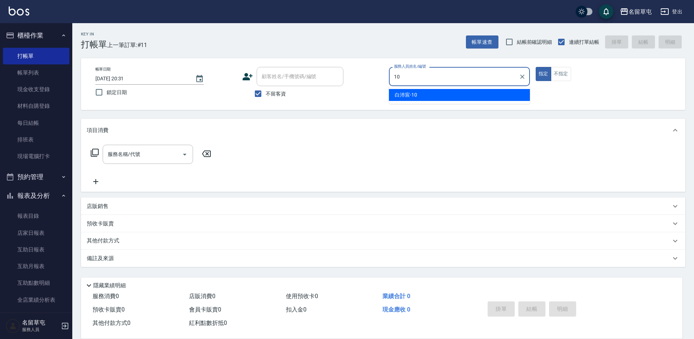
type input "[PERSON_NAME]-10"
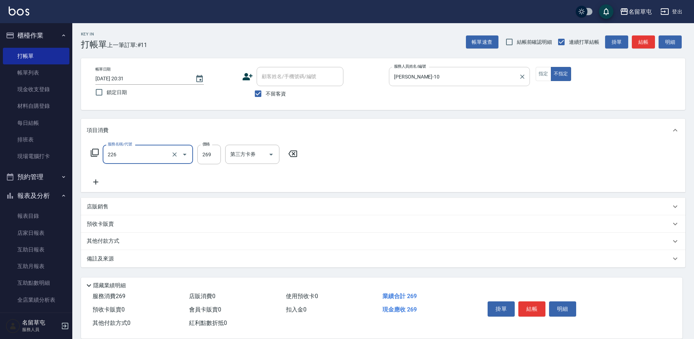
type input "洗剪269(226)"
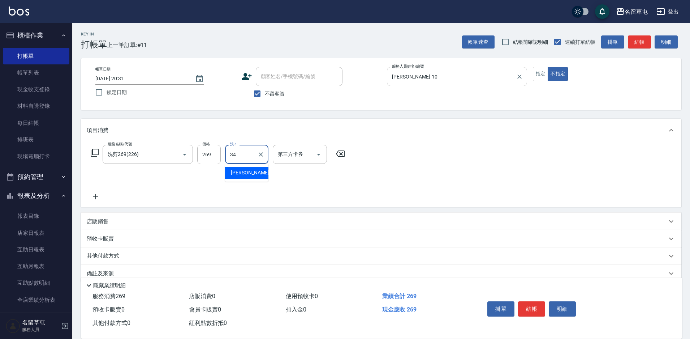
type input "[PERSON_NAME]-34"
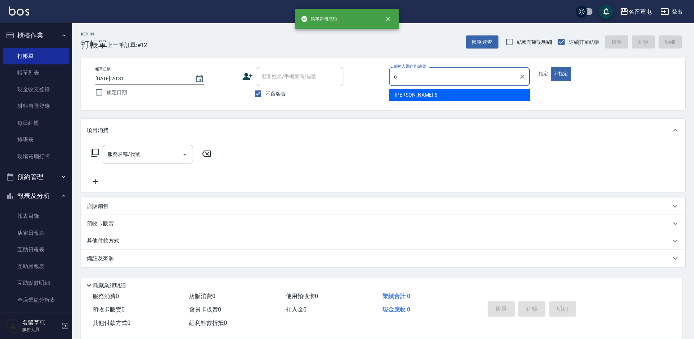
type input "[PERSON_NAME]-6"
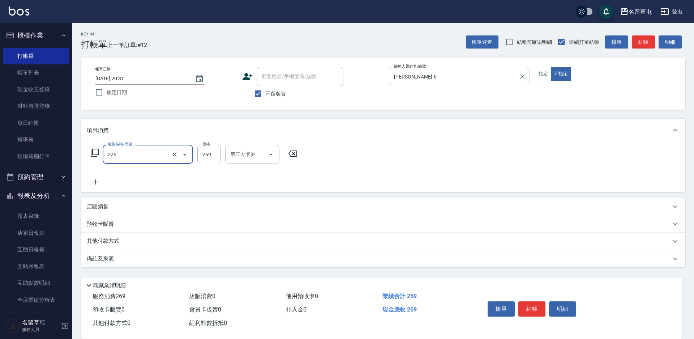
type input "洗剪269(226)"
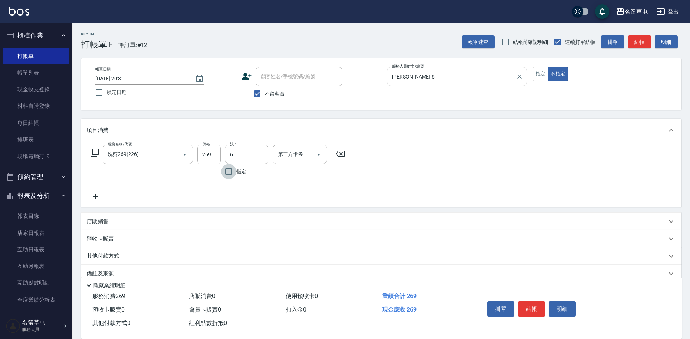
type input "[PERSON_NAME]-6"
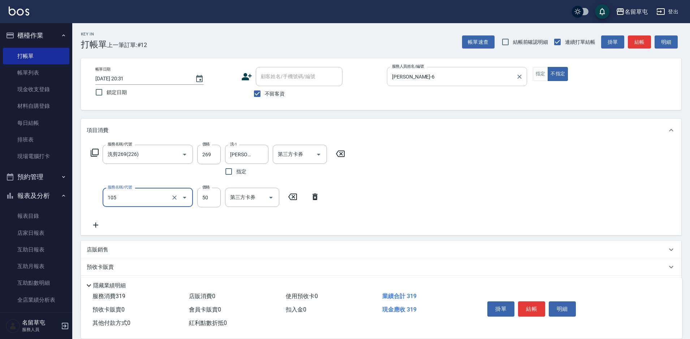
type input "精油50(105)"
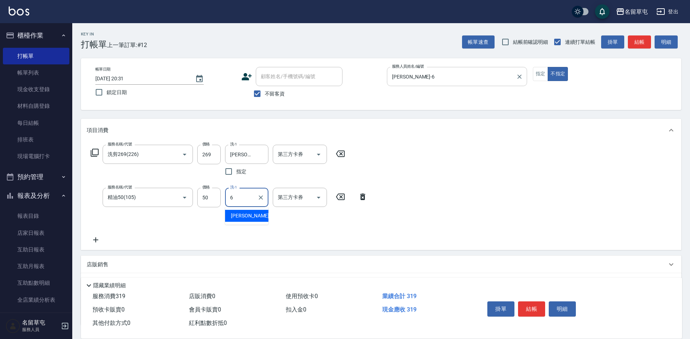
type input "[PERSON_NAME]-6"
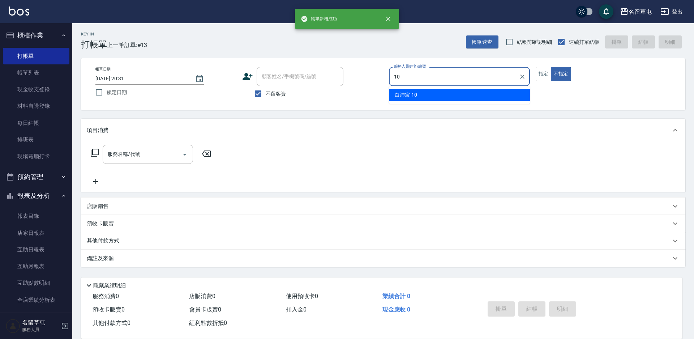
type input "[PERSON_NAME]-10"
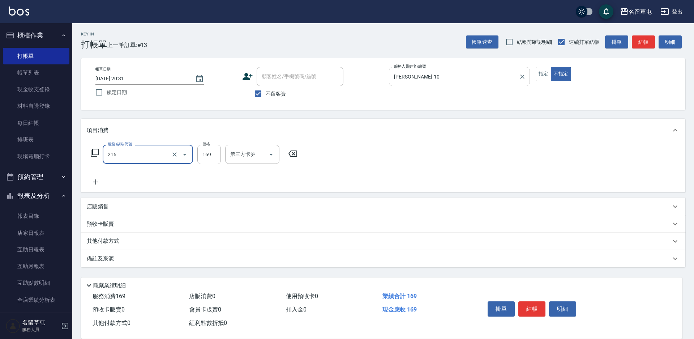
type input "剪髮169(216)"
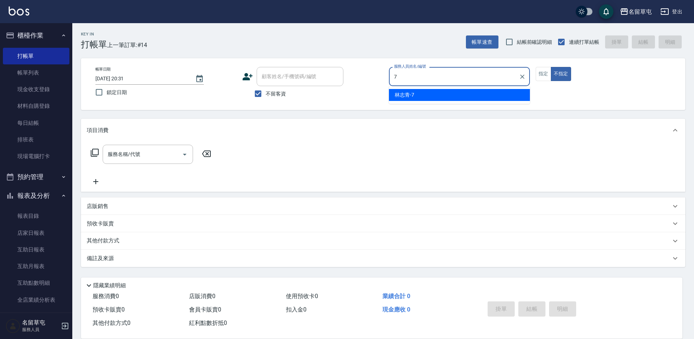
type input "[PERSON_NAME]-7"
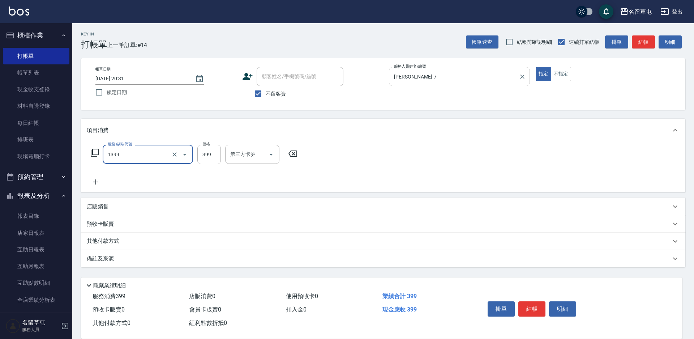
type input "海鹽洗髮399(1399)"
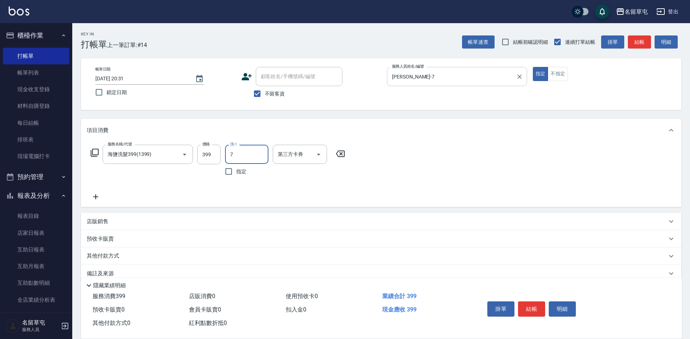
type input "[PERSON_NAME]-7"
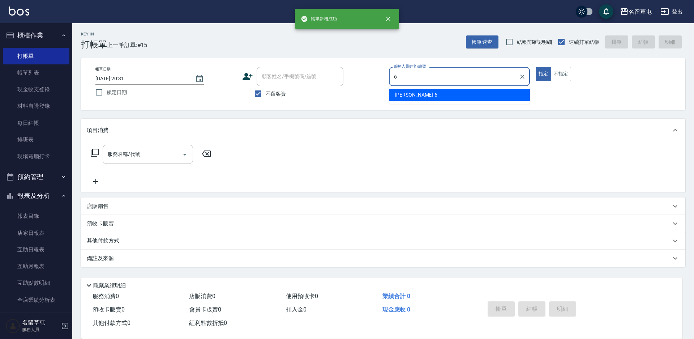
type input "[PERSON_NAME]-6"
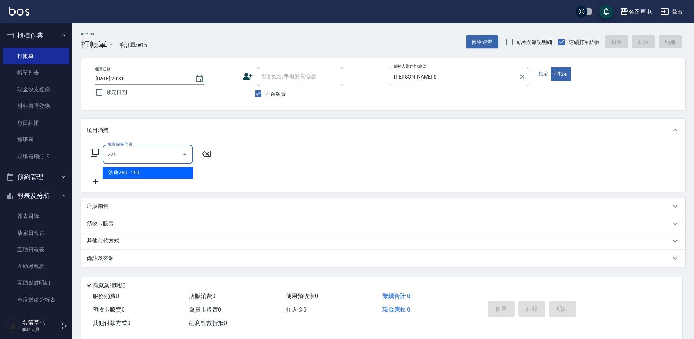
type input "洗剪269(226)"
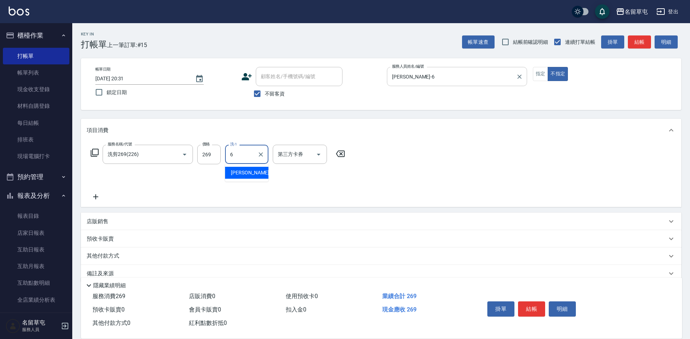
type input "[PERSON_NAME]-6"
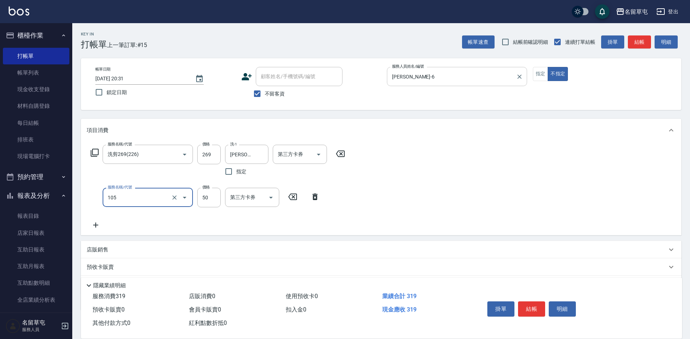
type input "精油50(105)"
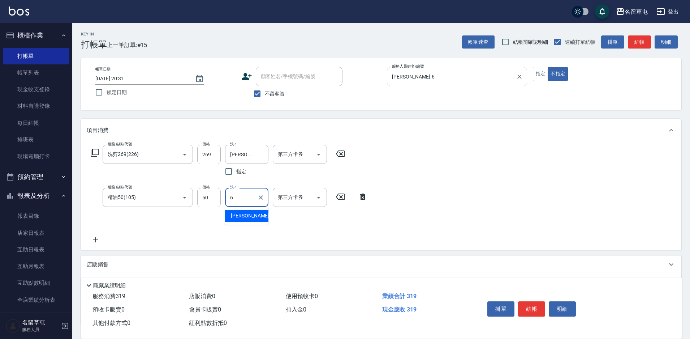
type input "[PERSON_NAME]-6"
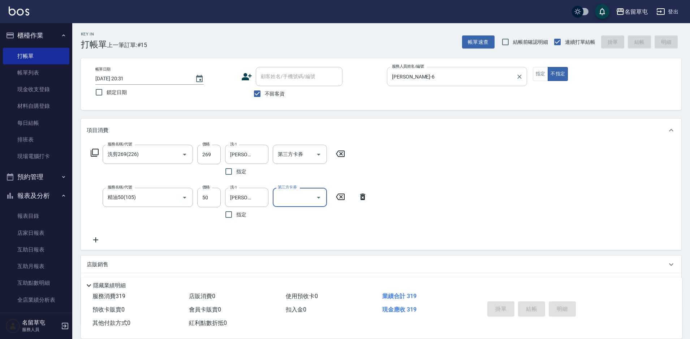
type input "[DATE] 20:32"
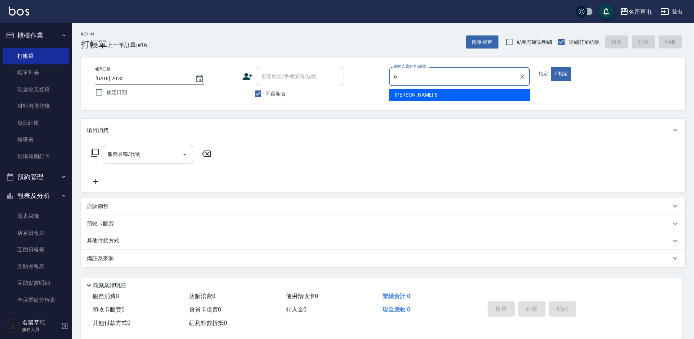
type input "[PERSON_NAME]-6"
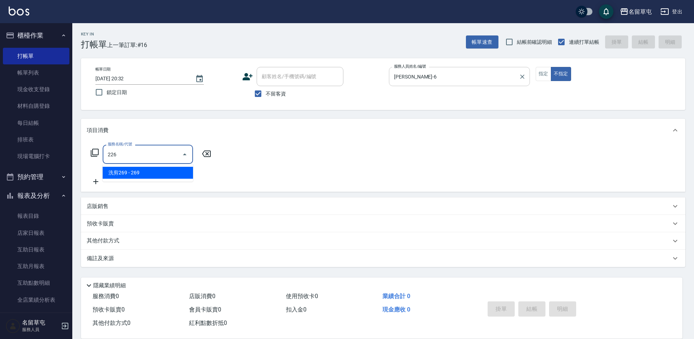
type input "洗剪269(226)"
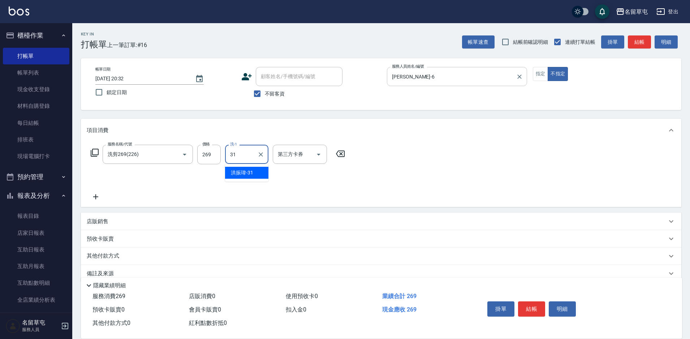
type input "[PERSON_NAME]-31"
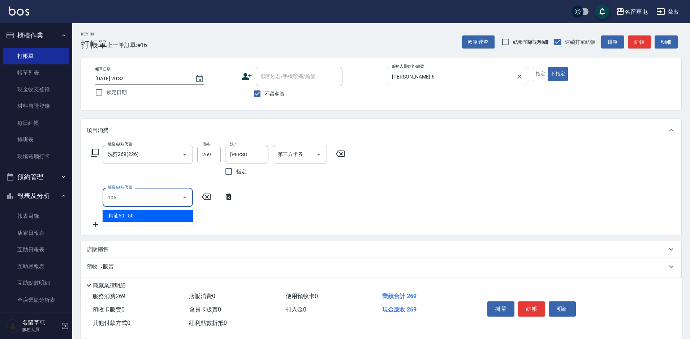
type input "精油50(105)"
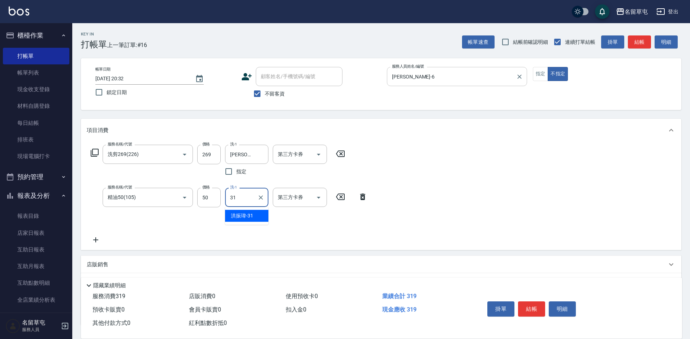
type input "[PERSON_NAME]-31"
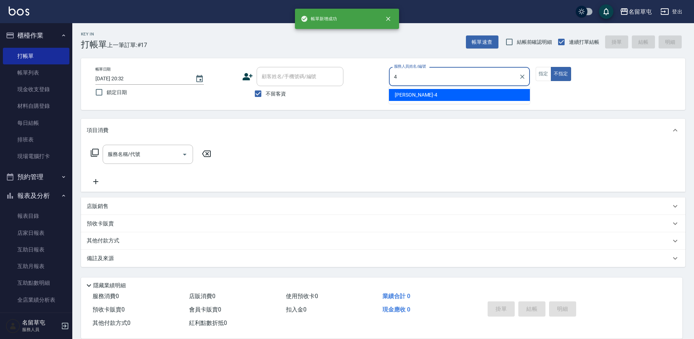
type input "[PERSON_NAME]-4"
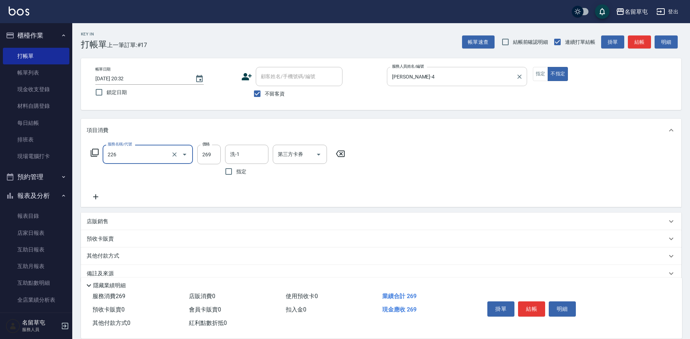
type input "洗剪269(226)"
type input "[PERSON_NAME]-31"
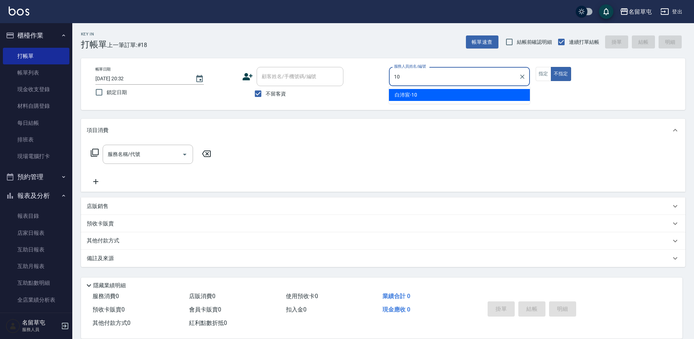
type input "[PERSON_NAME]-10"
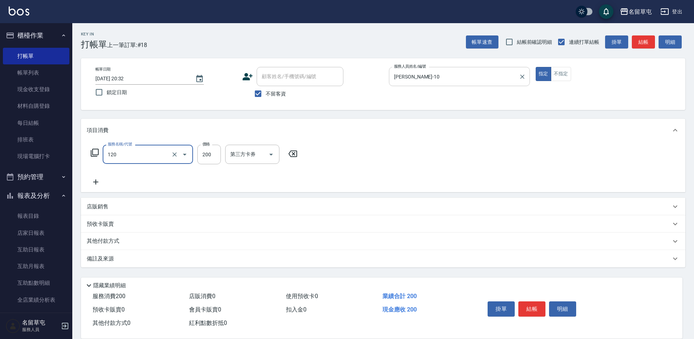
type input "New洗200(120)"
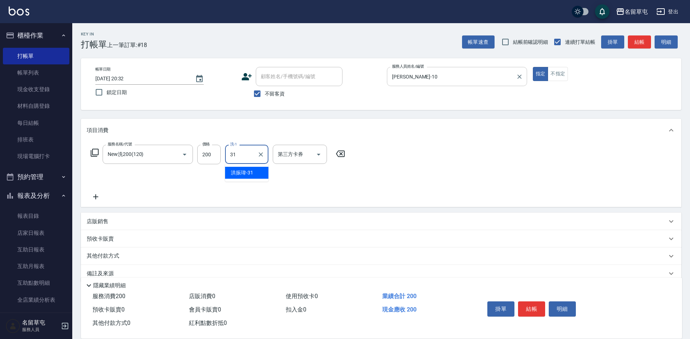
type input "[PERSON_NAME]-31"
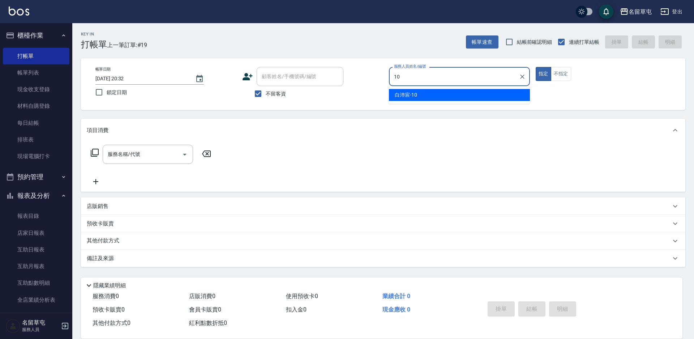
type input "[PERSON_NAME]-10"
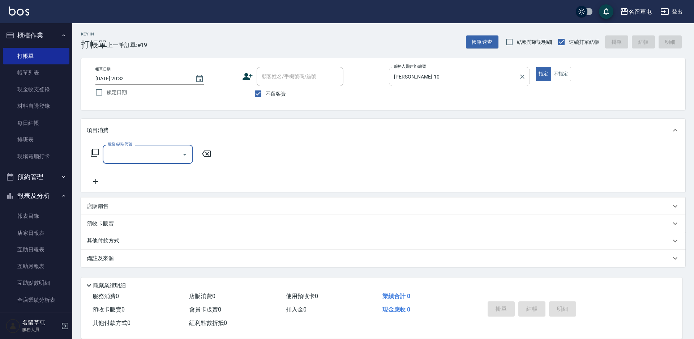
type input "1"
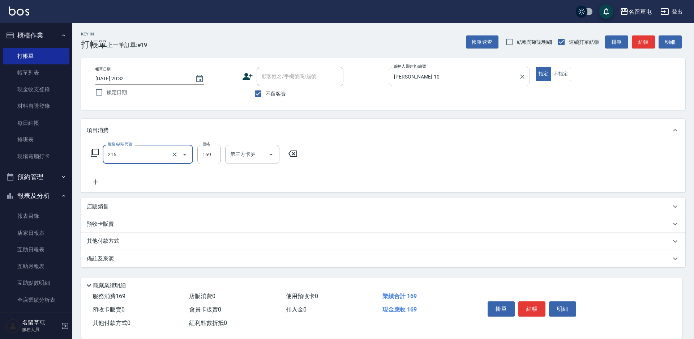
type input "剪髮169(216)"
type input "200"
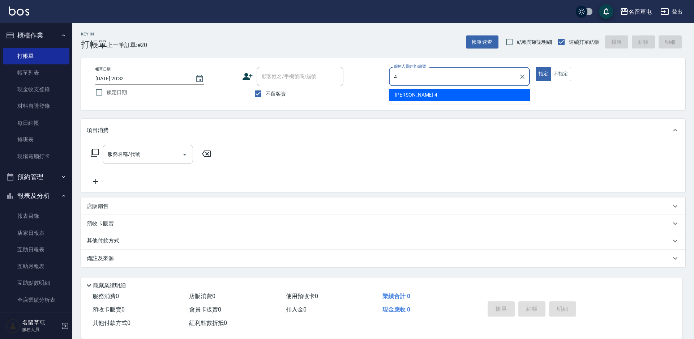
type input "[PERSON_NAME]-4"
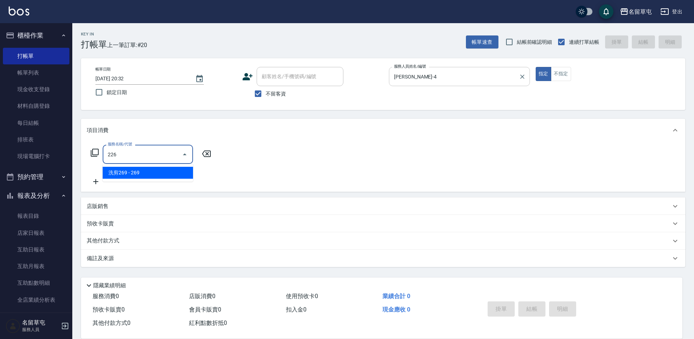
type input "洗剪269(226)"
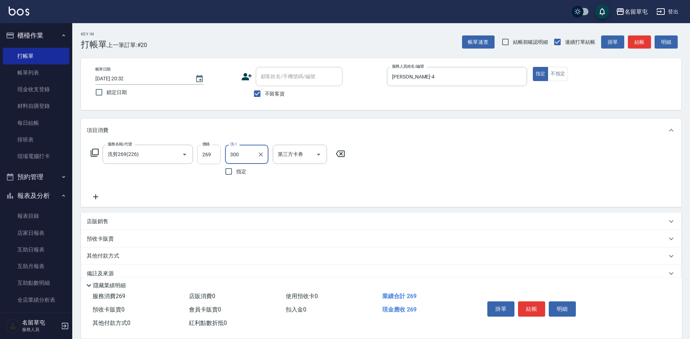
type input "300"
click at [204, 156] on input "269" at bounding box center [208, 155] width 23 height 20
type input "300"
type input "[PERSON_NAME]-4"
click at [320, 155] on icon "Open" at bounding box center [318, 154] width 9 height 9
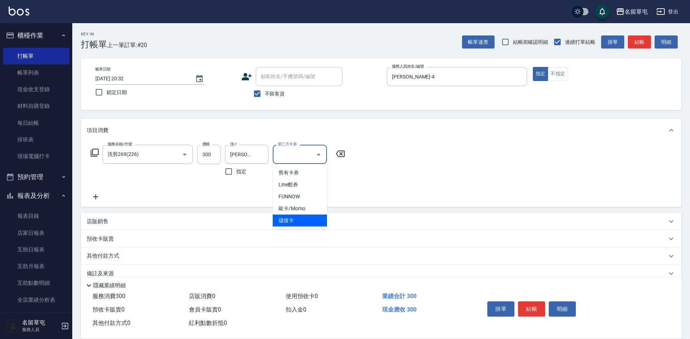
click at [295, 220] on span "儲值卡" at bounding box center [300, 220] width 54 height 12
type input "儲值卡"
click at [269, 91] on span "不留客資" at bounding box center [275, 94] width 20 height 8
click at [265, 91] on input "不留客資" at bounding box center [257, 93] width 15 height 15
checkbox input "false"
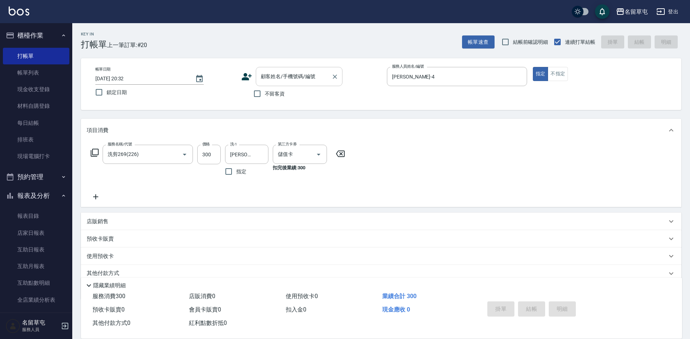
click at [278, 74] on input "顧客姓名/手機號碼/編號" at bounding box center [293, 76] width 69 height 13
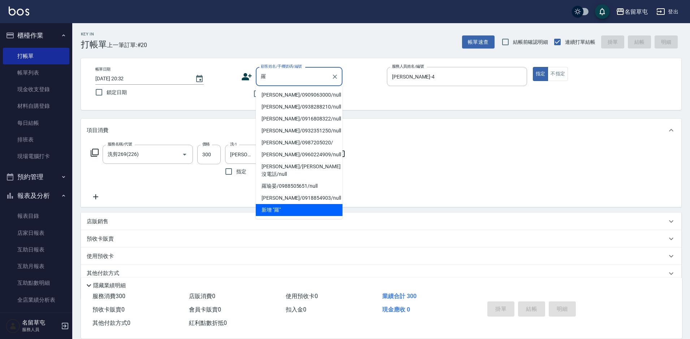
click at [271, 95] on li "[PERSON_NAME]/0909063000/null" at bounding box center [299, 95] width 87 height 12
type input "[PERSON_NAME]/0909063000/null"
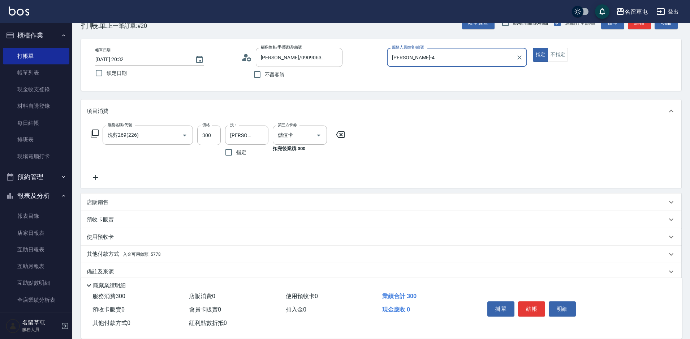
scroll to position [30, 0]
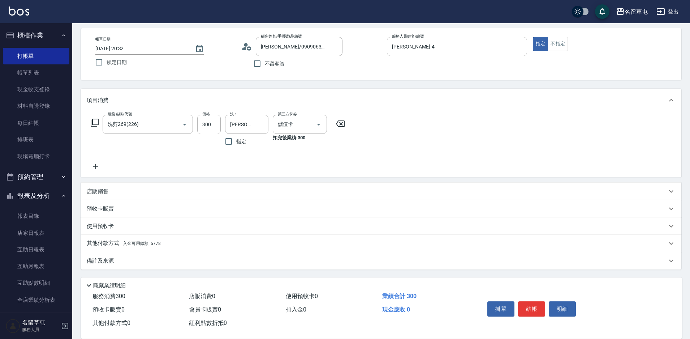
click at [145, 239] on p "其他付款方式 入金可用餘額: 5778" at bounding box center [124, 243] width 74 height 8
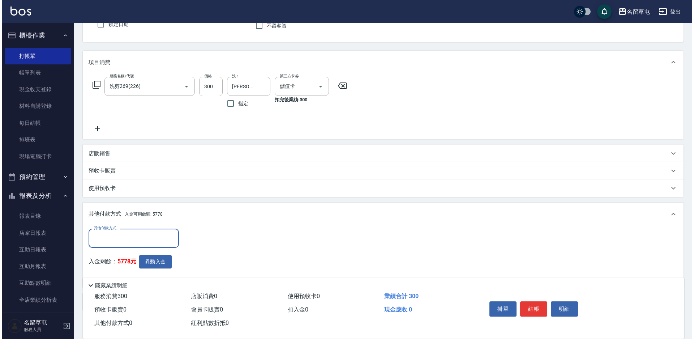
scroll to position [109, 0]
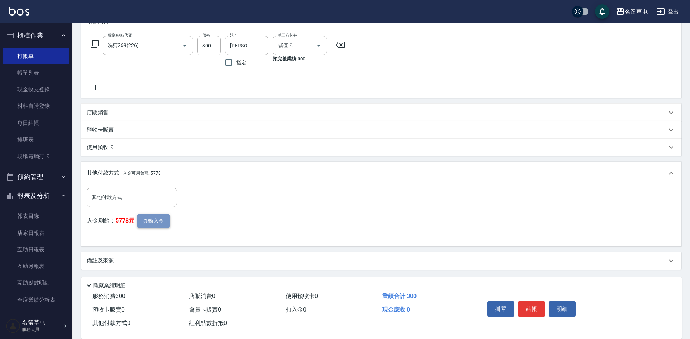
click at [148, 217] on button "異動入金" at bounding box center [153, 220] width 33 height 13
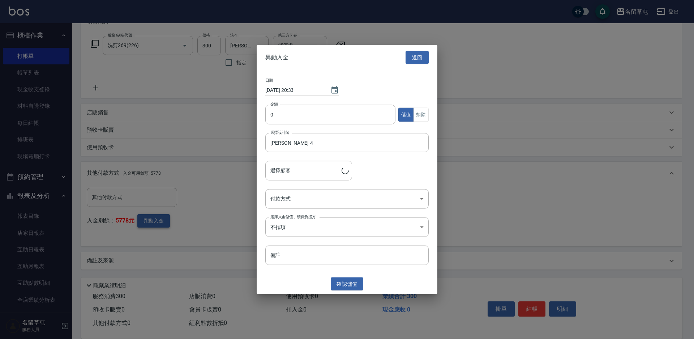
type input "[PERSON_NAME]/0909063000"
click at [354, 116] on input "0" at bounding box center [330, 115] width 130 height 20
type input "300"
click at [421, 115] on button "扣除" at bounding box center [421, 114] width 16 height 14
click at [320, 199] on body "名留草屯 登出 櫃檯作業 打帳單 帳單列表 現金收支登錄 材料自購登錄 每日結帳 排班表 現場電腦打卡 預約管理 預約管理 單日預約紀錄 單週預約紀錄 報表及…" at bounding box center [347, 115] width 694 height 448
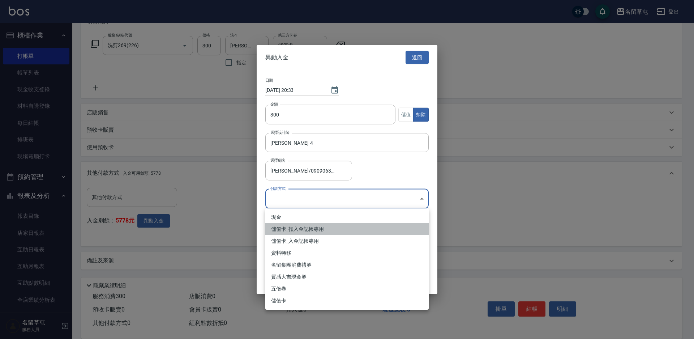
click at [312, 228] on li "儲值卡_扣入金記帳專用" at bounding box center [346, 229] width 163 height 12
type input "儲值卡_扣入金記帳專用"
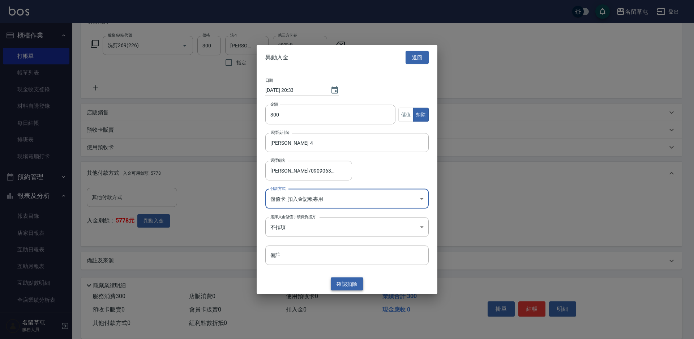
click at [356, 282] on button "確認 扣除" at bounding box center [347, 283] width 33 height 13
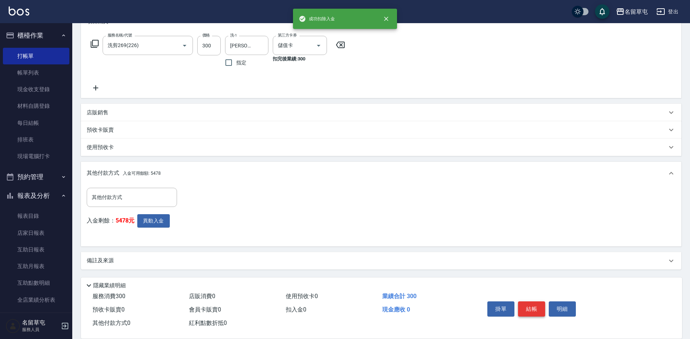
click at [529, 306] on button "結帳" at bounding box center [531, 308] width 27 height 15
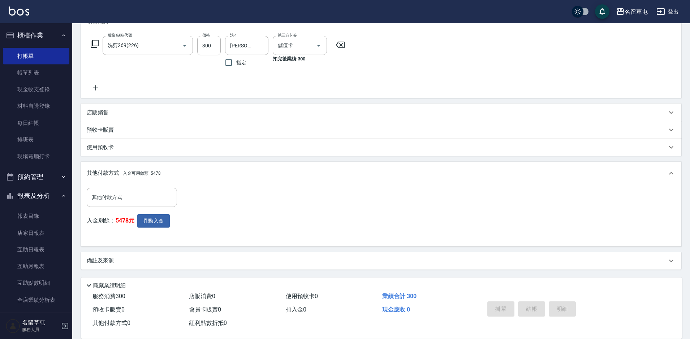
type input "[DATE] 20:33"
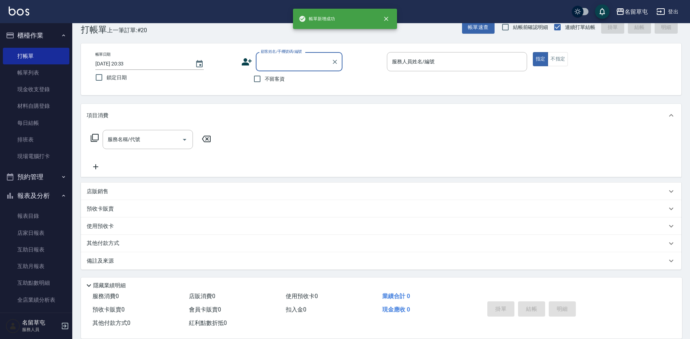
scroll to position [0, 0]
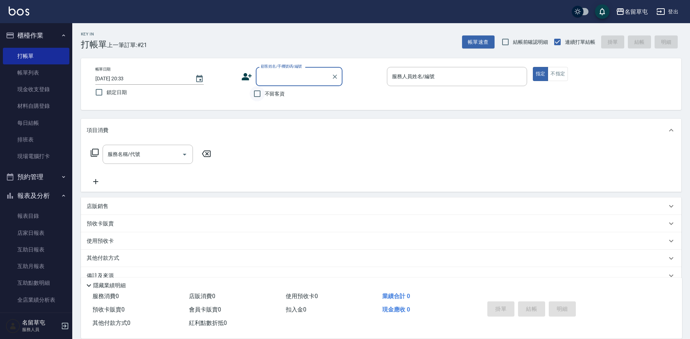
click at [262, 94] on input "不留客資" at bounding box center [257, 93] width 15 height 15
checkbox input "true"
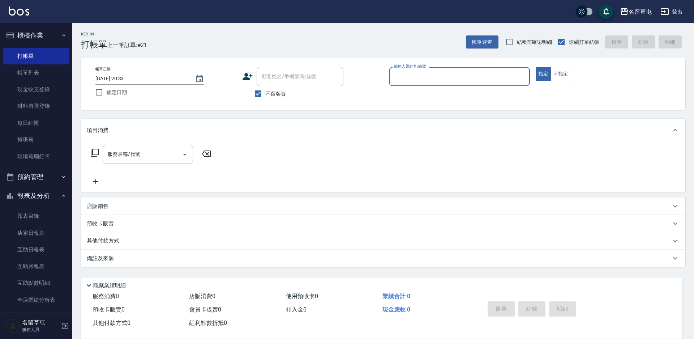
click at [431, 78] on input "服務人員姓名/編號" at bounding box center [459, 76] width 134 height 13
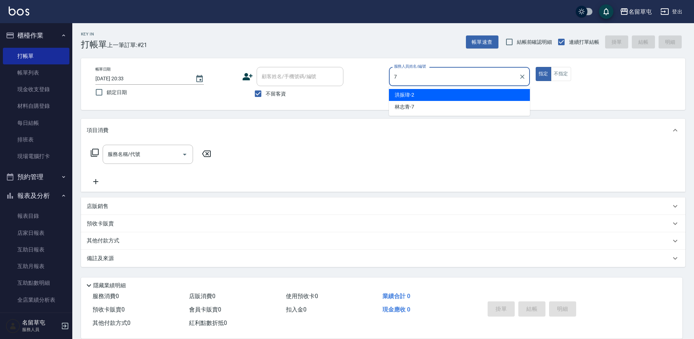
type input "[PERSON_NAME]-7"
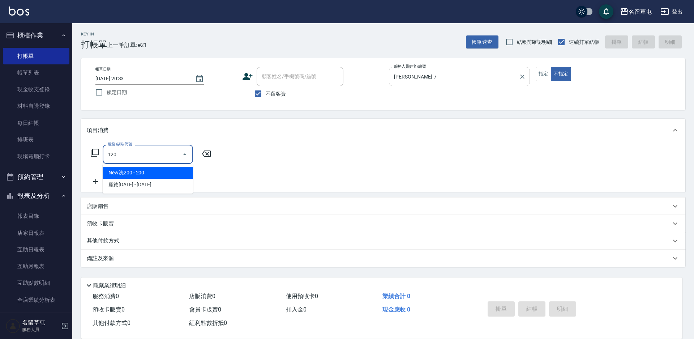
type input "New洗200(120)"
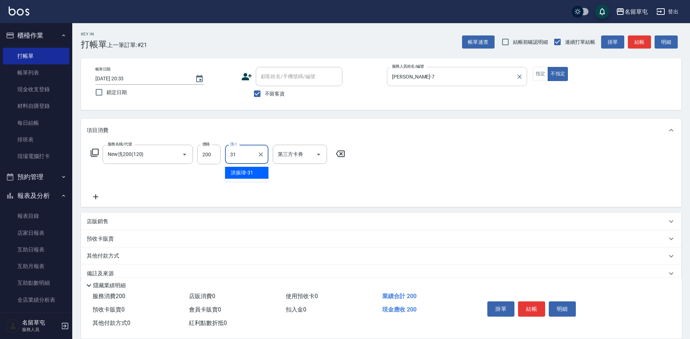
type input "[PERSON_NAME]-31"
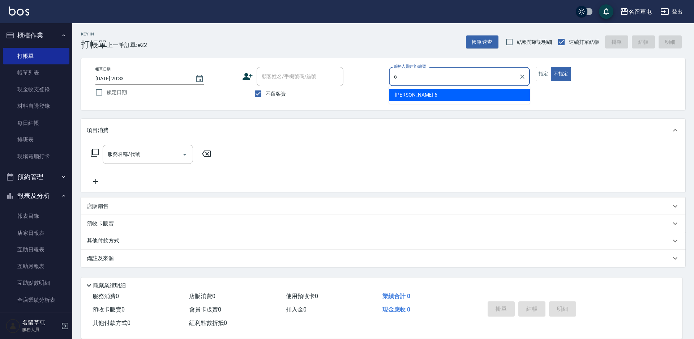
type input "[PERSON_NAME]-6"
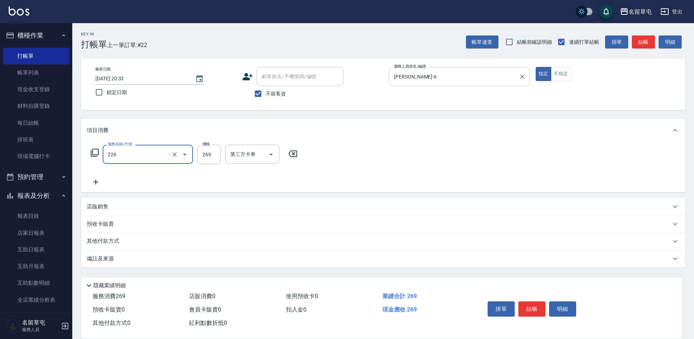
type input "洗剪269(226)"
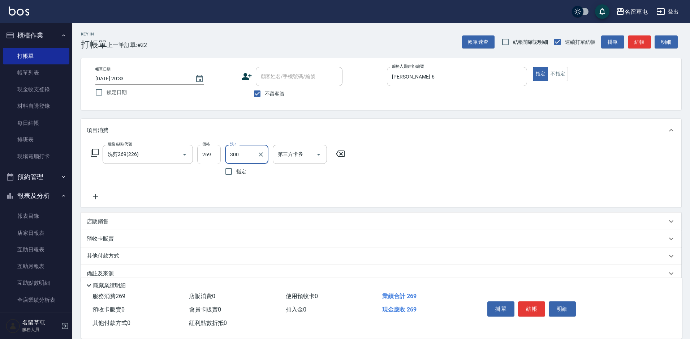
type input "300"
click at [204, 161] on input "269" at bounding box center [208, 155] width 23 height 20
type input "300"
type input "[PERSON_NAME]-31"
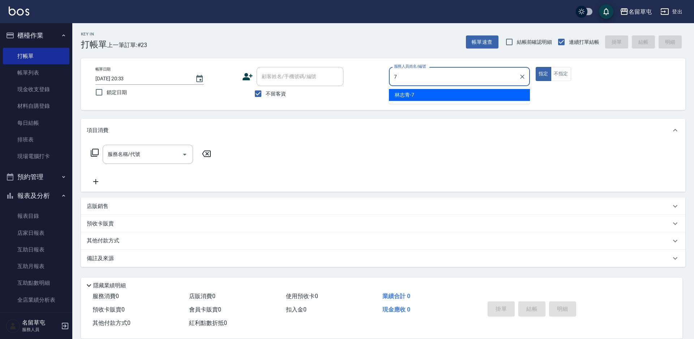
type input "[PERSON_NAME]-7"
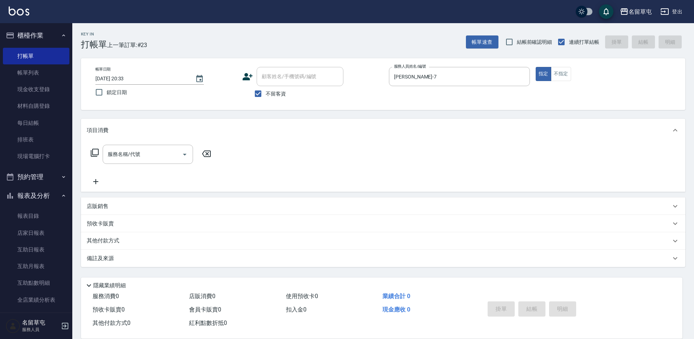
click at [277, 90] on span "不留客資" at bounding box center [276, 94] width 20 height 8
click at [266, 90] on input "不留客資" at bounding box center [258, 93] width 15 height 15
checkbox input "false"
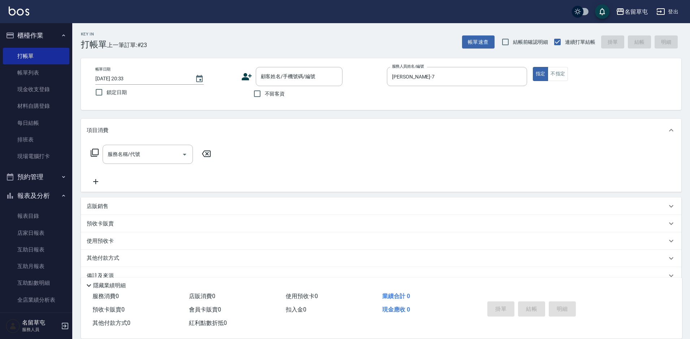
click at [298, 56] on div "Key In 打帳單 上一筆訂單:#23 帳單速查 結帳前確認明細 連續打單結帳 掛單 結帳 明細 帳單日期 [DATE] 20:33 鎖定日期 顧客姓名/手…" at bounding box center [381, 188] width 618 height 330
click at [291, 72] on div "顧客姓名/手機號碼/編號 顧客姓名/手機號碼/編號" at bounding box center [299, 76] width 87 height 19
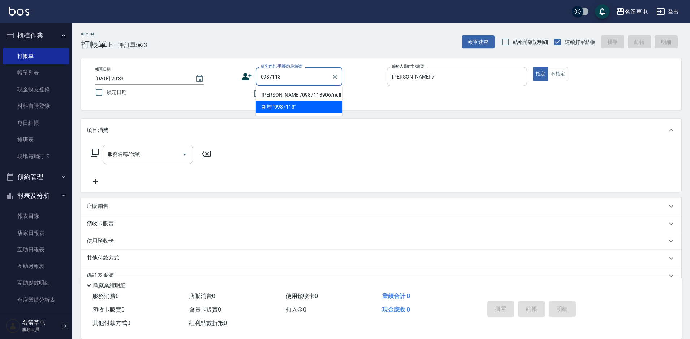
click at [287, 93] on li "[PERSON_NAME]/0987113906/null" at bounding box center [299, 95] width 87 height 12
type input "[PERSON_NAME]/0987113906/null"
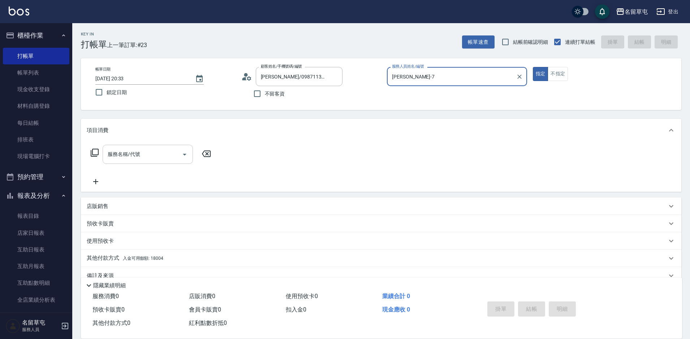
click at [152, 153] on input "服務名稱/代號" at bounding box center [142, 154] width 73 height 13
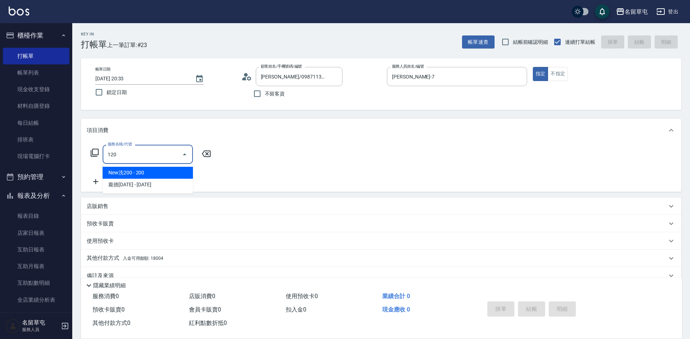
type input "New洗200(120)"
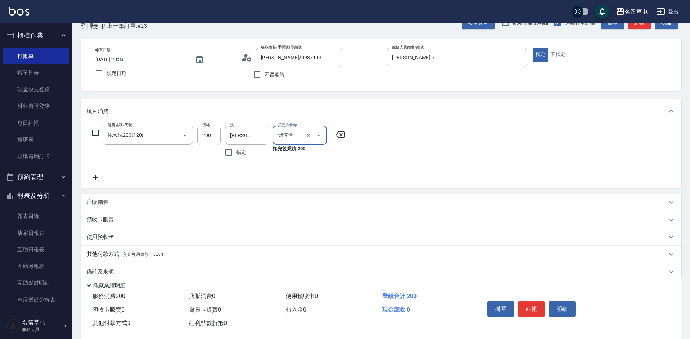
scroll to position [30, 0]
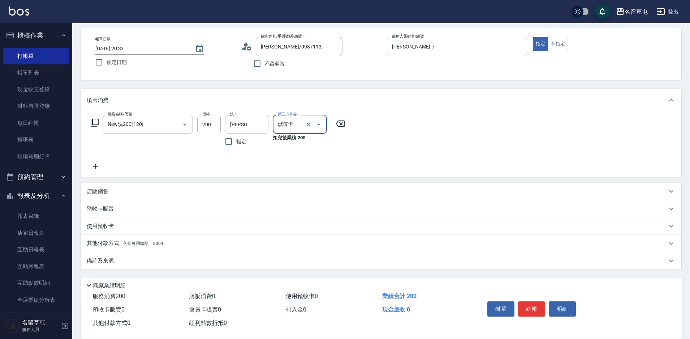
click at [146, 241] on span "入金可用餘額: 18004" at bounding box center [143, 243] width 40 height 5
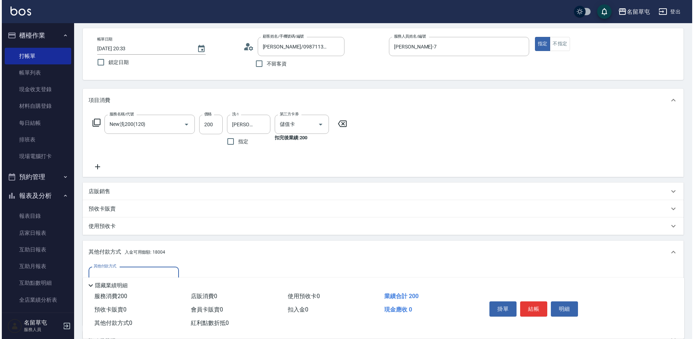
scroll to position [109, 0]
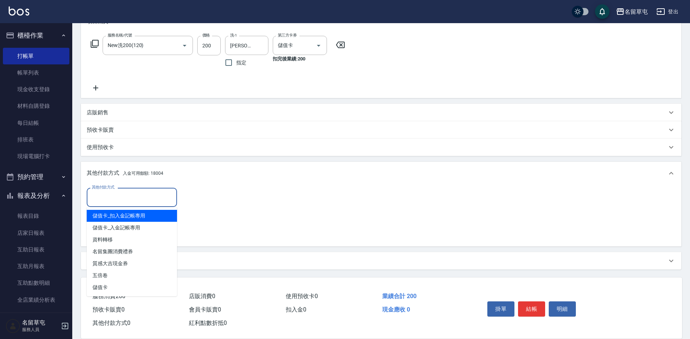
click at [124, 203] on input "其他付款方式" at bounding box center [132, 197] width 84 height 13
click at [222, 200] on div "其他付款方式 其他付款方式 入金剩餘： 18004元 異動入金" at bounding box center [381, 214] width 589 height 53
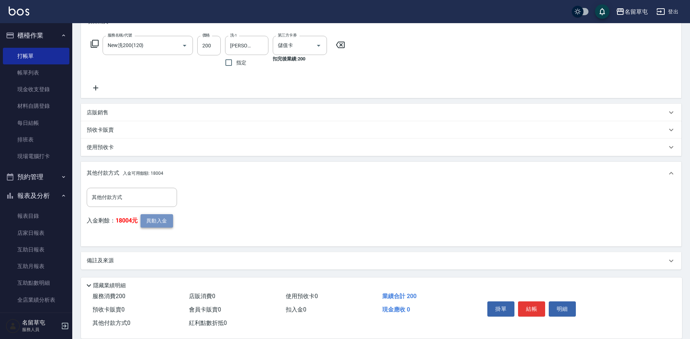
click at [169, 222] on button "異動入金" at bounding box center [157, 220] width 33 height 13
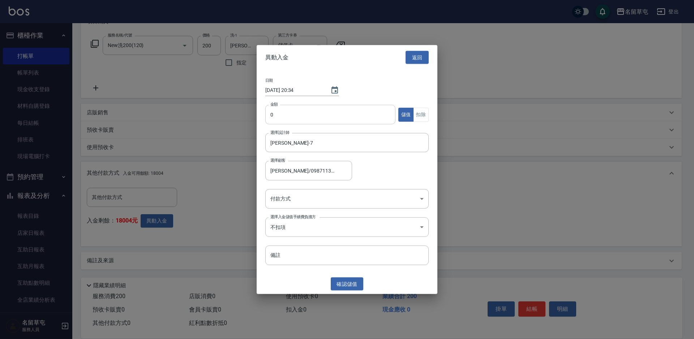
click at [319, 116] on input "0" at bounding box center [330, 115] width 130 height 20
click at [421, 115] on button "扣除" at bounding box center [421, 114] width 16 height 14
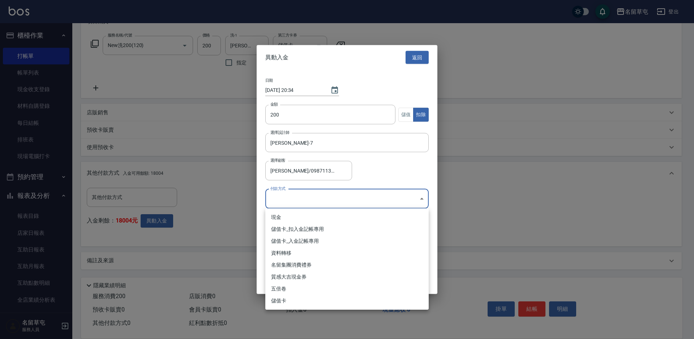
click at [340, 204] on body "名留草屯 登出 櫃檯作業 打帳單 帳單列表 現金收支登錄 材料自購登錄 每日結帳 排班表 現場電腦打卡 預約管理 預約管理 單日預約紀錄 單週預約紀錄 報表及…" at bounding box center [347, 115] width 694 height 448
click at [332, 228] on li "儲值卡_扣入金記帳專用" at bounding box center [346, 229] width 163 height 12
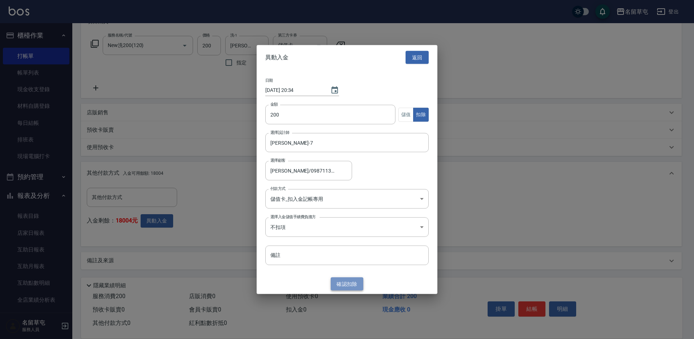
click at [350, 282] on button "確認 扣除" at bounding box center [347, 283] width 33 height 13
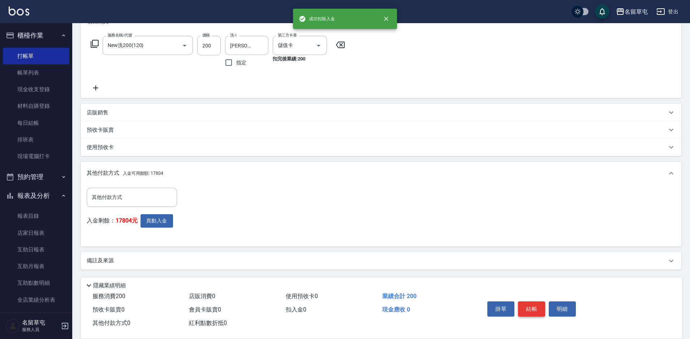
click at [534, 303] on button "結帳" at bounding box center [531, 308] width 27 height 15
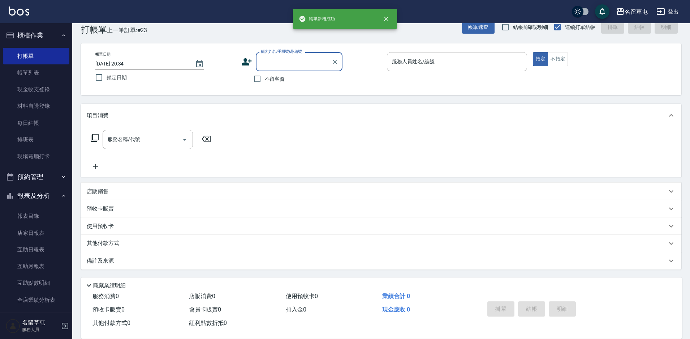
scroll to position [0, 0]
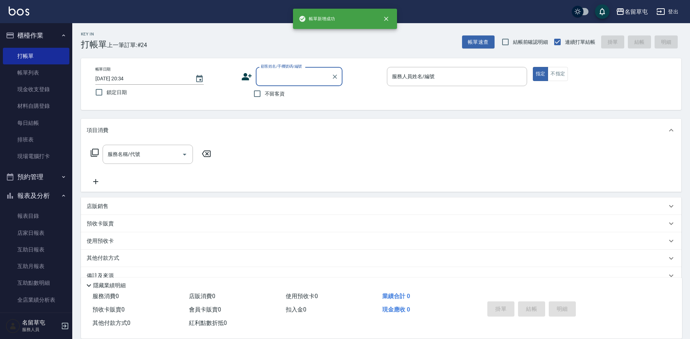
click at [277, 74] on input "顧客姓名/手機號碼/編號" at bounding box center [293, 76] width 69 height 13
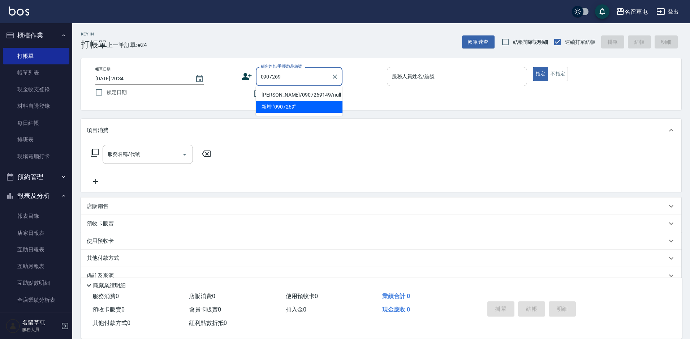
click at [290, 94] on li "[PERSON_NAME]/0907269149/null" at bounding box center [299, 95] width 87 height 12
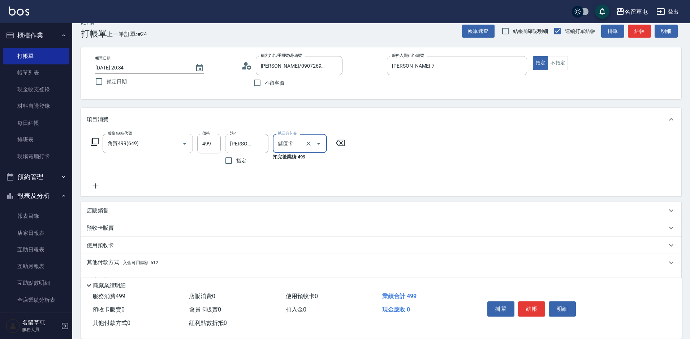
scroll to position [30, 0]
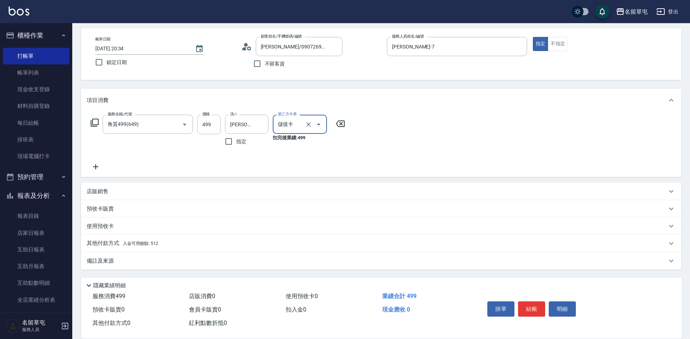
click at [118, 245] on p "其他付款方式 入金可用餘額: 512" at bounding box center [123, 243] width 72 height 8
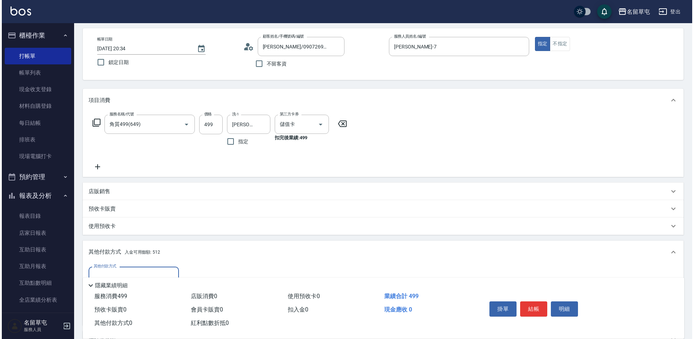
scroll to position [109, 0]
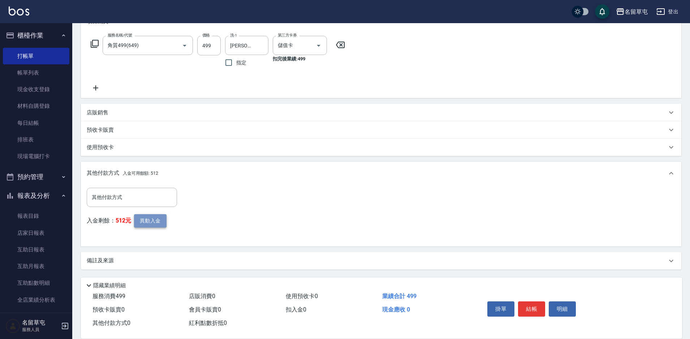
click at [156, 219] on button "異動入金" at bounding box center [150, 220] width 33 height 13
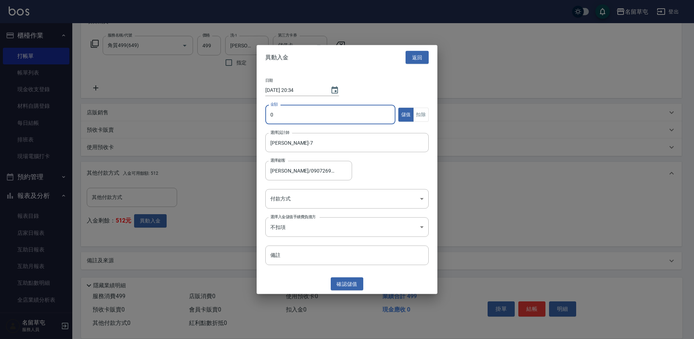
click at [306, 114] on input "0" at bounding box center [330, 115] width 130 height 20
click at [424, 114] on button "扣除" at bounding box center [421, 114] width 16 height 14
click at [364, 195] on body "名留草屯 登出 櫃檯作業 打帳單 帳單列表 現金收支登錄 材料自購登錄 每日結帳 排班表 現場電腦打卡 預約管理 預約管理 單日預約紀錄 單週預約紀錄 報表及…" at bounding box center [347, 115] width 694 height 448
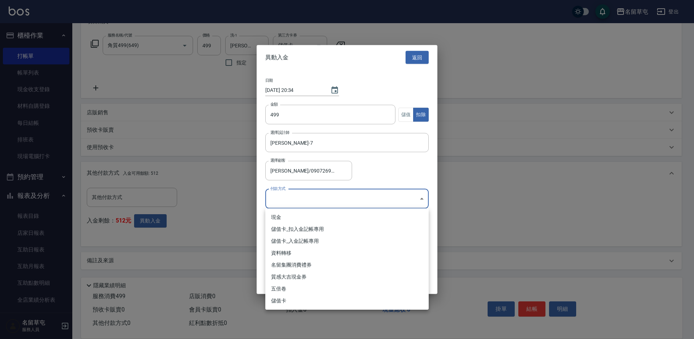
click at [335, 228] on li "儲值卡_扣入金記帳專用" at bounding box center [346, 229] width 163 height 12
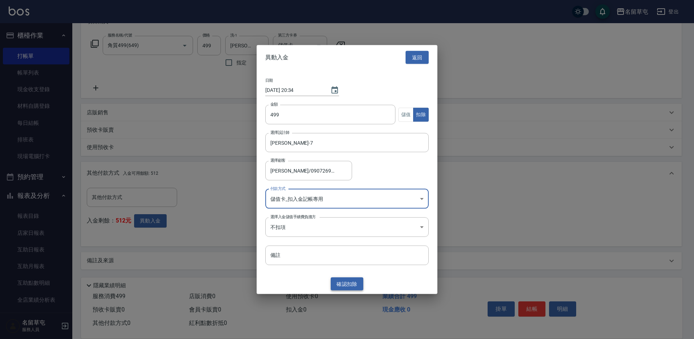
click at [350, 284] on button "確認 扣除" at bounding box center [347, 283] width 33 height 13
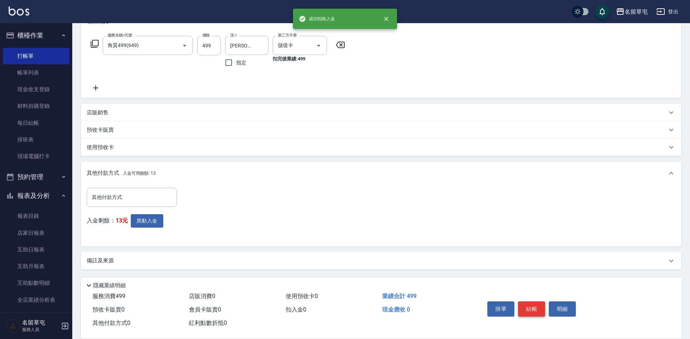
click at [532, 306] on button "結帳" at bounding box center [531, 308] width 27 height 15
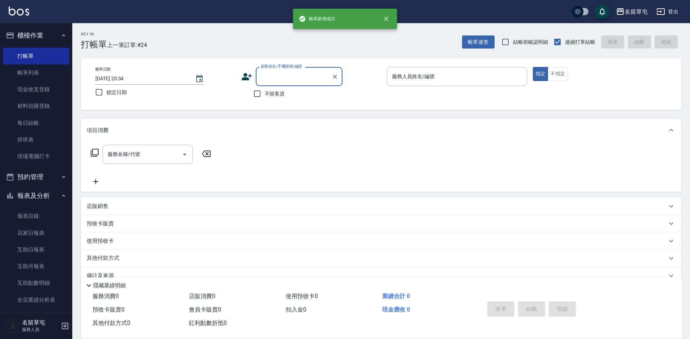
scroll to position [0, 0]
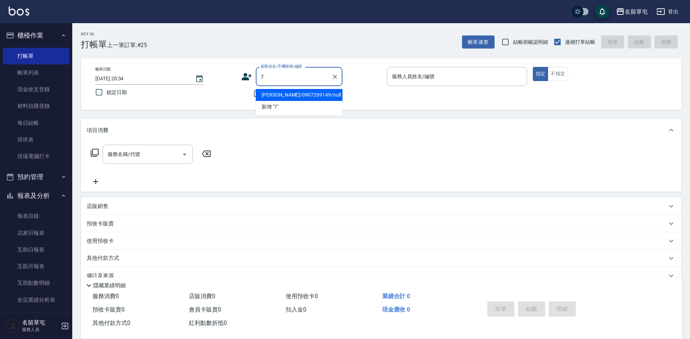
click at [533, 67] on button "指定" at bounding box center [541, 74] width 16 height 14
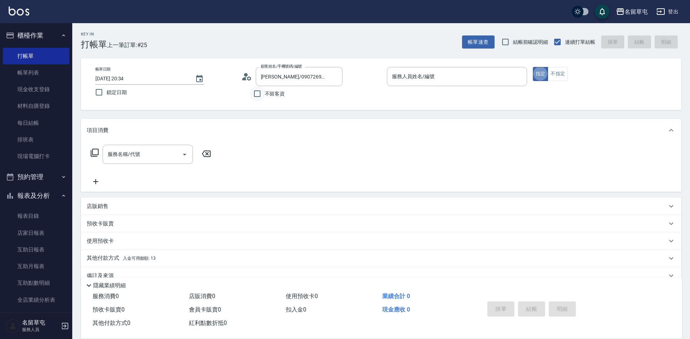
click at [259, 94] on input "不留客資" at bounding box center [257, 93] width 15 height 15
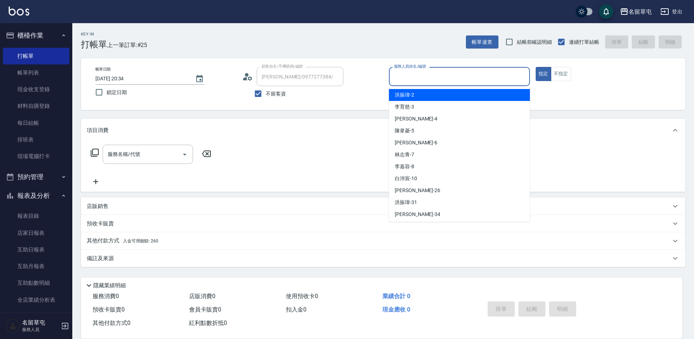
click at [442, 73] on input "服務人員姓名/編號" at bounding box center [459, 76] width 134 height 13
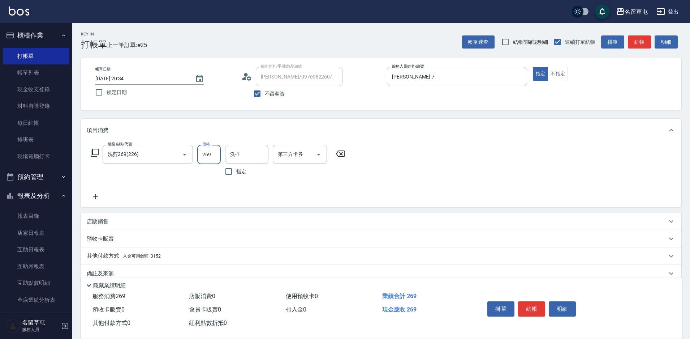
click at [212, 151] on input "269" at bounding box center [208, 155] width 23 height 20
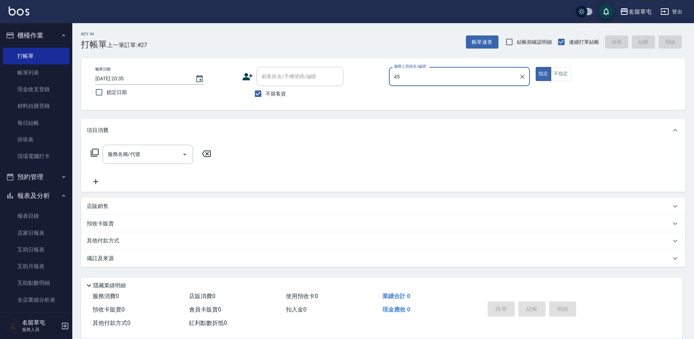
click at [536, 67] on button "指定" at bounding box center [544, 74] width 16 height 14
click at [417, 74] on input "服務人員姓名/編號" at bounding box center [459, 76] width 134 height 13
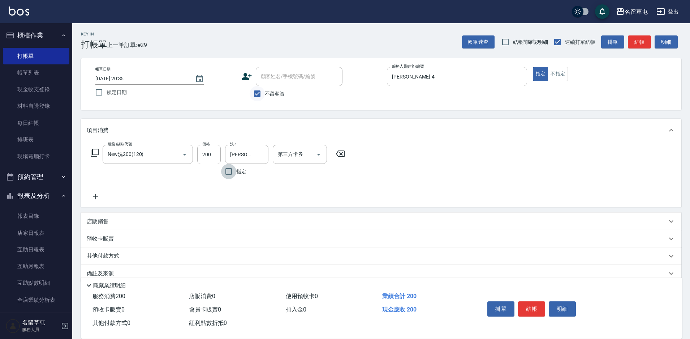
click at [263, 92] on input "不留客資" at bounding box center [257, 93] width 15 height 15
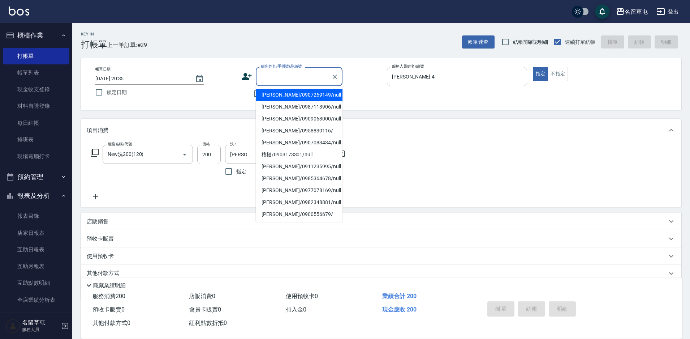
click at [277, 71] on div "顧客姓名/手機號碼/編號 顧客姓名/手機號碼/編號" at bounding box center [299, 76] width 87 height 19
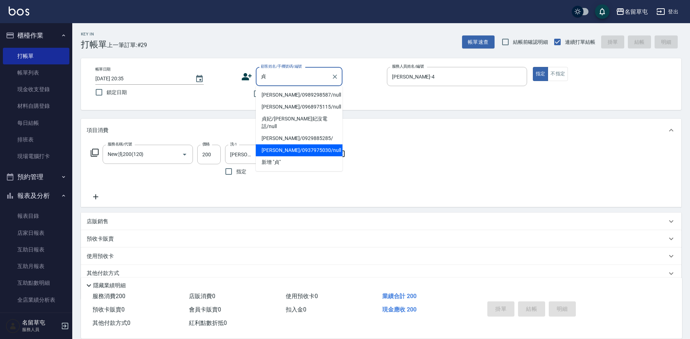
click at [282, 144] on li "[PERSON_NAME]/0937975030/null" at bounding box center [299, 150] width 87 height 12
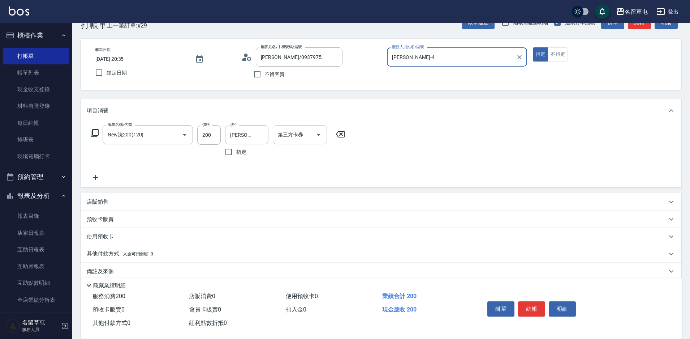
scroll to position [30, 0]
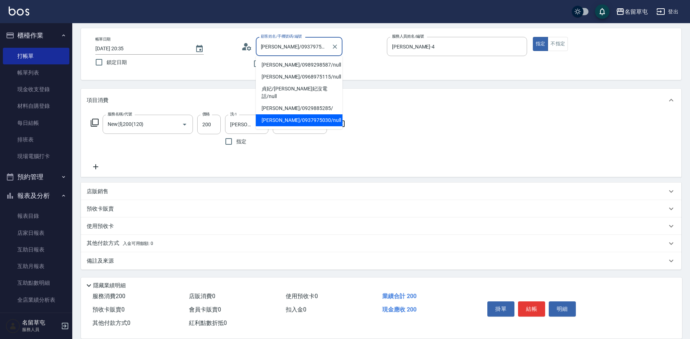
click at [281, 50] on input "[PERSON_NAME]/0937975030/null" at bounding box center [293, 46] width 69 height 13
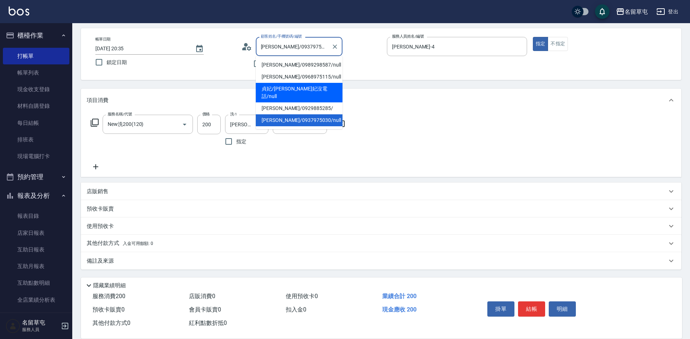
click at [286, 86] on li "貞妃/[PERSON_NAME]妃沒電話/null" at bounding box center [299, 93] width 87 height 20
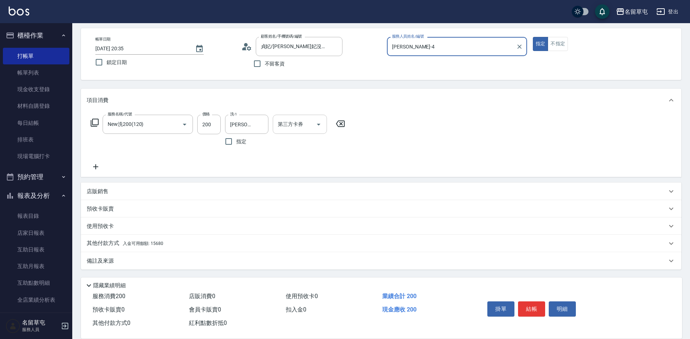
click at [316, 125] on icon "Open" at bounding box center [318, 124] width 9 height 9
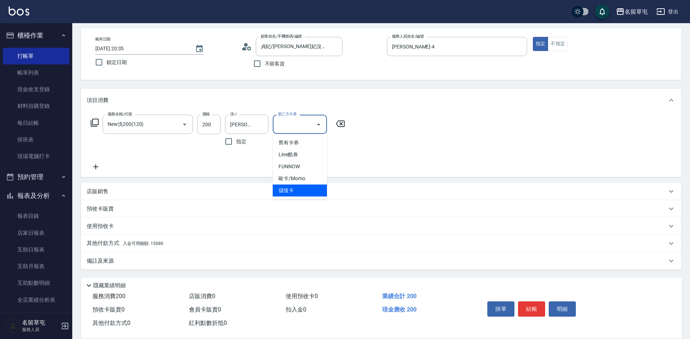
click at [295, 189] on span "儲值卡" at bounding box center [300, 190] width 54 height 12
click at [149, 243] on span "入金可用餘額: 15680" at bounding box center [143, 243] width 40 height 5
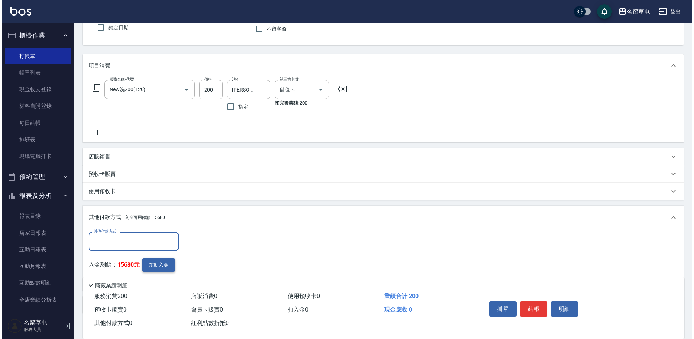
scroll to position [109, 0]
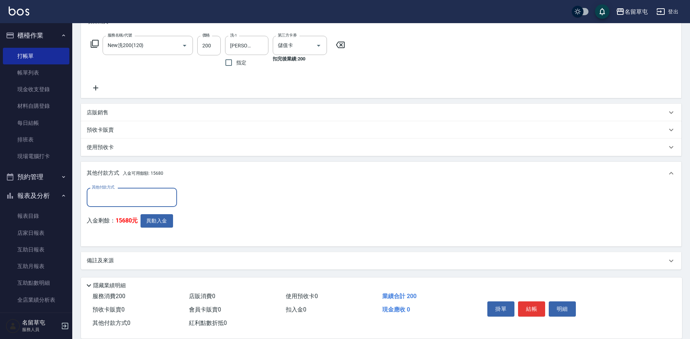
click at [162, 228] on div "入金剩餘： 15680元 異動入金" at bounding box center [134, 227] width 95 height 26
click at [162, 223] on button "異動入金" at bounding box center [157, 220] width 33 height 13
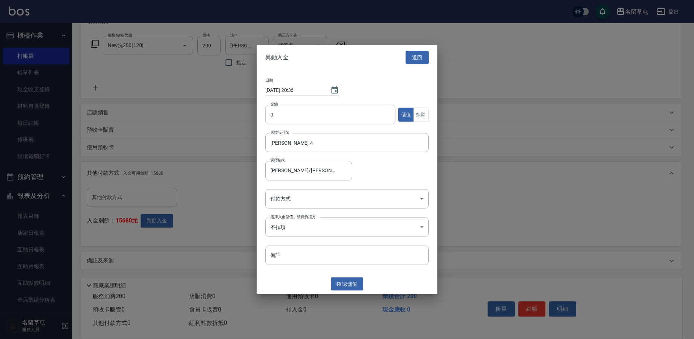
click at [305, 119] on input "0" at bounding box center [330, 115] width 130 height 20
click at [421, 117] on button "扣除" at bounding box center [421, 114] width 16 height 14
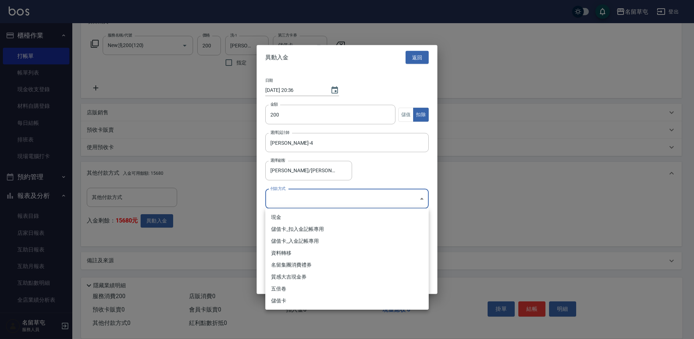
click at [335, 192] on body "名留草屯 登出 櫃檯作業 打帳單 帳單列表 現金收支登錄 材料自購登錄 每日結帳 排班表 現場電腦打卡 預約管理 預約管理 單日預約紀錄 單週預約紀錄 報表及…" at bounding box center [347, 115] width 694 height 448
click at [311, 233] on li "儲值卡_扣入金記帳專用" at bounding box center [346, 229] width 163 height 12
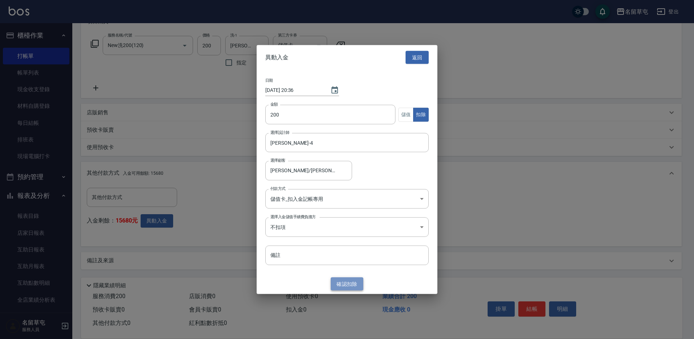
click at [352, 286] on button "確認 扣除" at bounding box center [347, 283] width 33 height 13
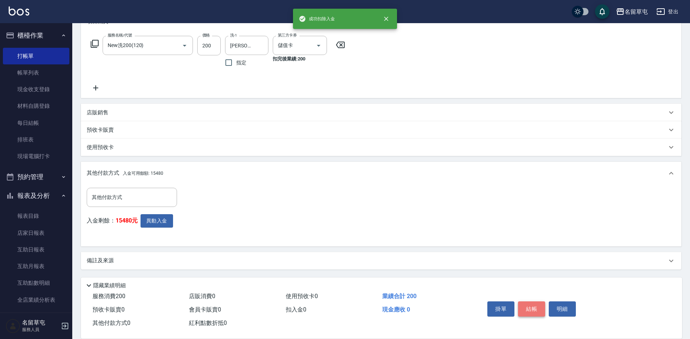
click at [525, 303] on button "結帳" at bounding box center [531, 308] width 27 height 15
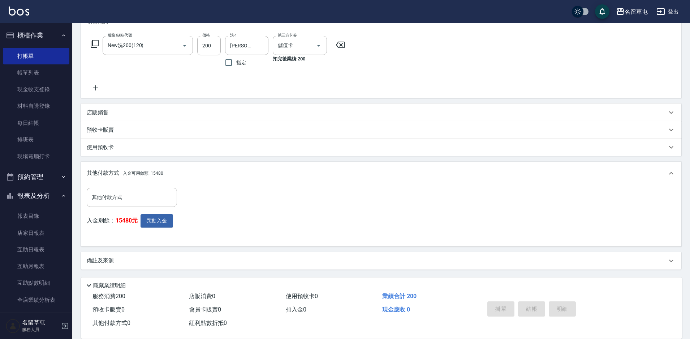
scroll to position [0, 0]
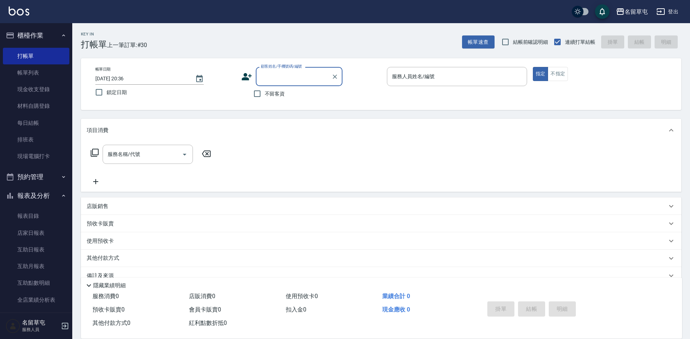
click at [275, 99] on label "不留客資" at bounding box center [267, 93] width 35 height 15
click at [265, 99] on input "不留客資" at bounding box center [257, 93] width 15 height 15
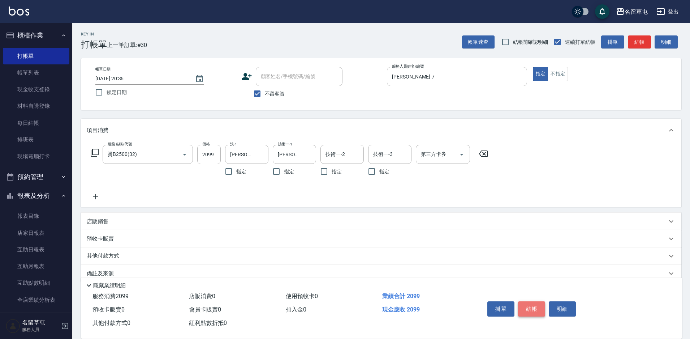
click at [539, 305] on button "結帳" at bounding box center [531, 308] width 27 height 15
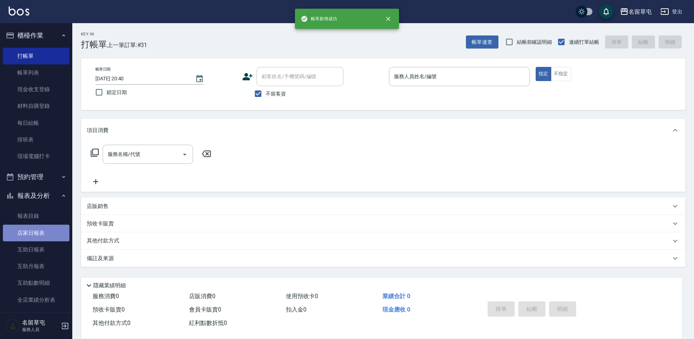
click at [42, 235] on link "店家日報表" at bounding box center [36, 232] width 67 height 17
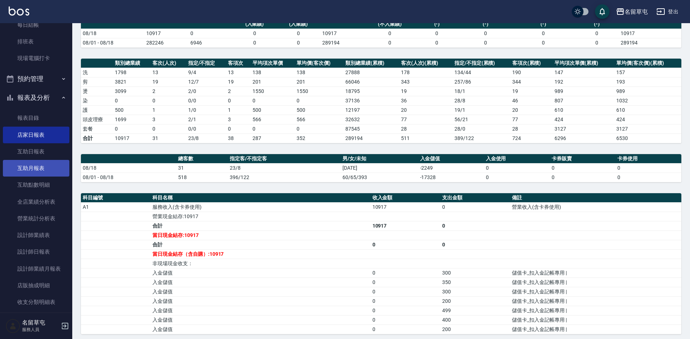
scroll to position [126, 0]
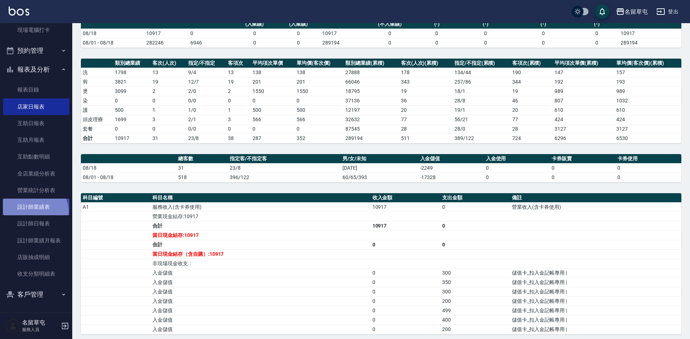
click at [34, 211] on link "設計師業績表" at bounding box center [36, 206] width 67 height 17
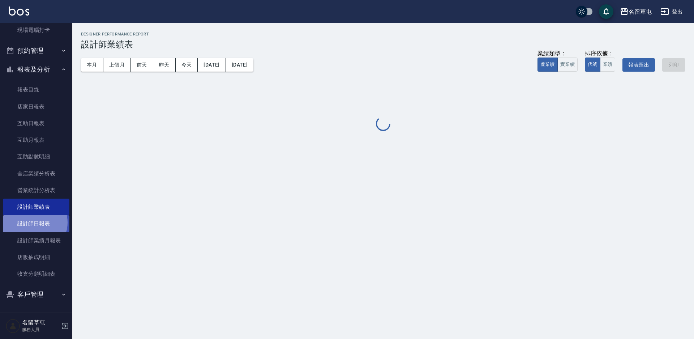
click at [34, 222] on link "設計師日報表" at bounding box center [36, 223] width 67 height 17
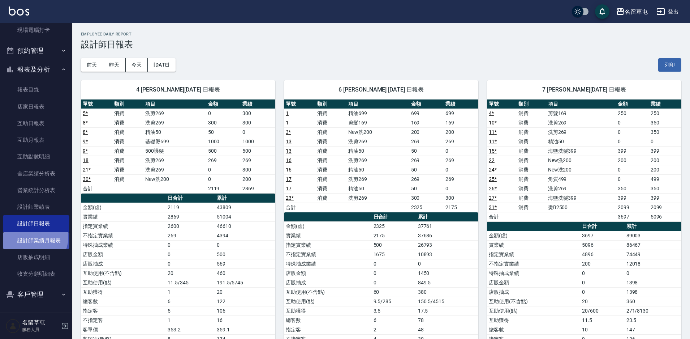
click at [34, 237] on link "設計師業績月報表" at bounding box center [36, 240] width 67 height 17
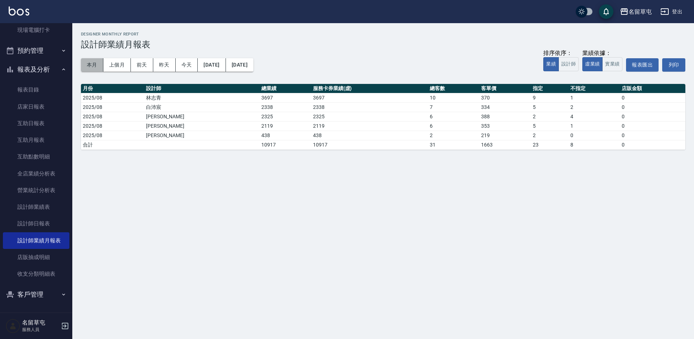
click at [93, 65] on button "本月" at bounding box center [92, 64] width 22 height 13
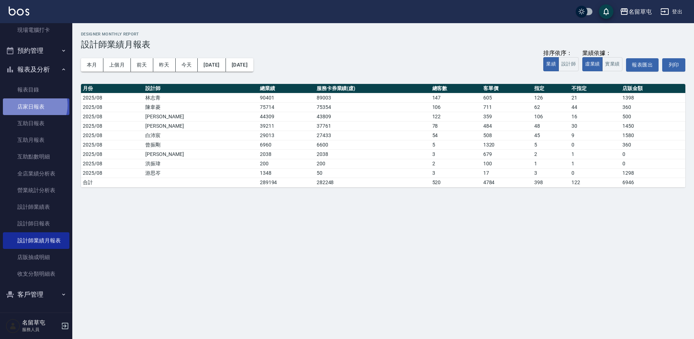
click at [30, 105] on link "店家日報表" at bounding box center [36, 106] width 67 height 17
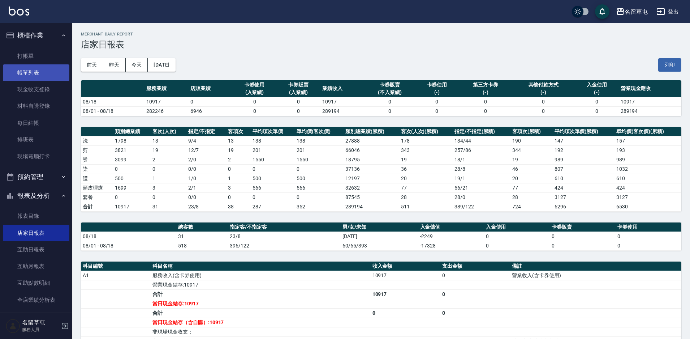
click at [30, 76] on link "帳單列表" at bounding box center [36, 72] width 67 height 17
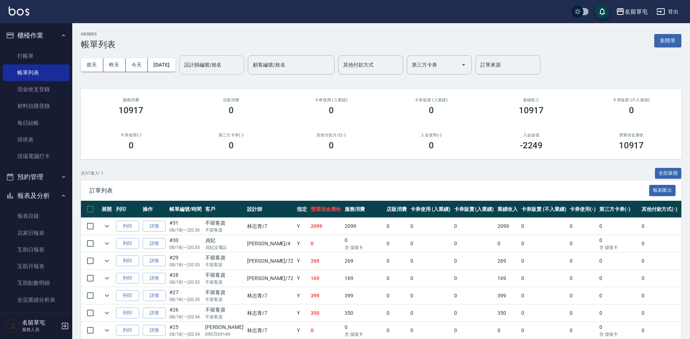
click at [202, 61] on input "設計師編號/姓名" at bounding box center [212, 65] width 59 height 13
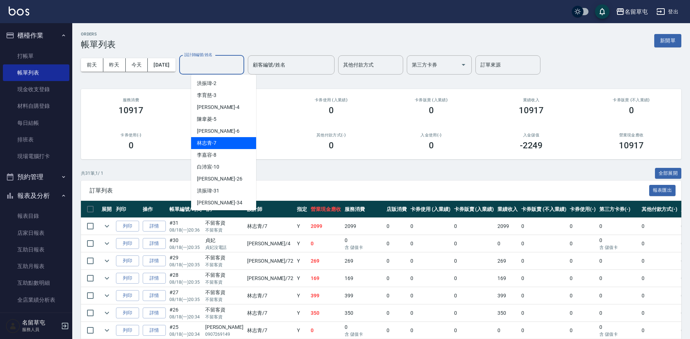
click at [218, 143] on div "[PERSON_NAME]-7" at bounding box center [223, 143] width 65 height 12
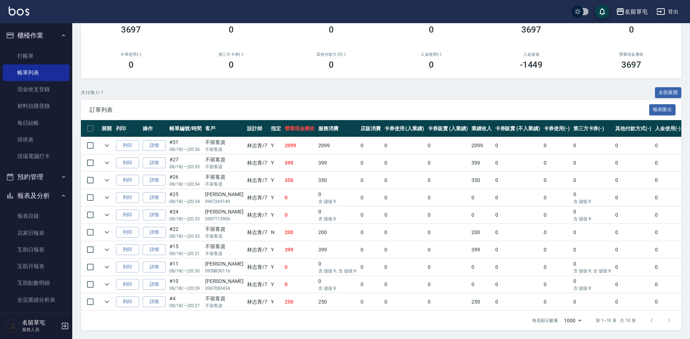
scroll to position [14, 0]
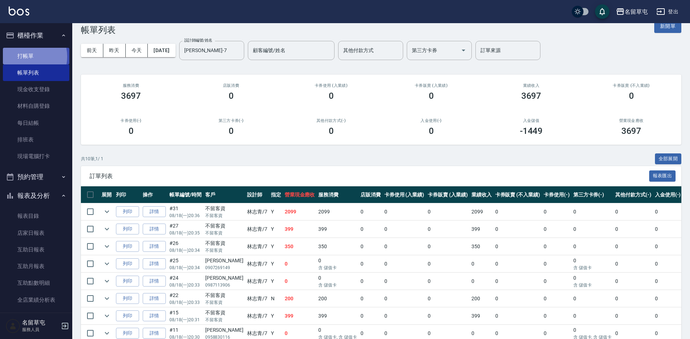
click at [23, 56] on link "打帳單" at bounding box center [36, 56] width 67 height 17
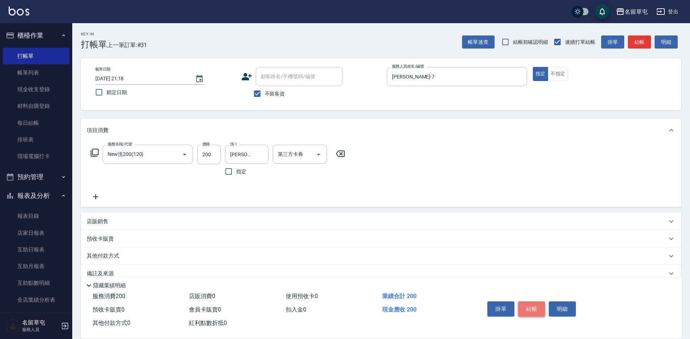
click at [537, 304] on button "結帳" at bounding box center [531, 308] width 27 height 15
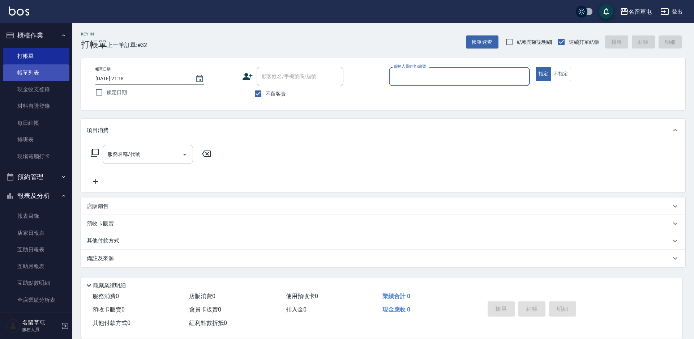
click at [41, 76] on link "帳單列表" at bounding box center [36, 72] width 67 height 17
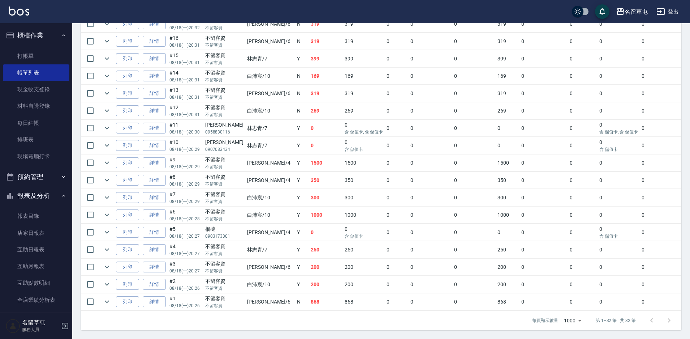
scroll to position [468, 0]
click at [35, 228] on link "店家日報表" at bounding box center [36, 232] width 67 height 17
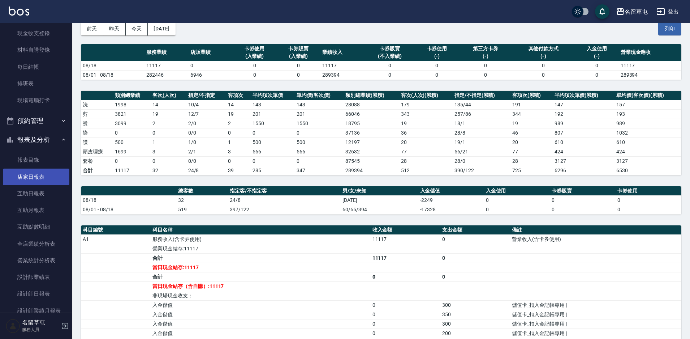
scroll to position [108, 0]
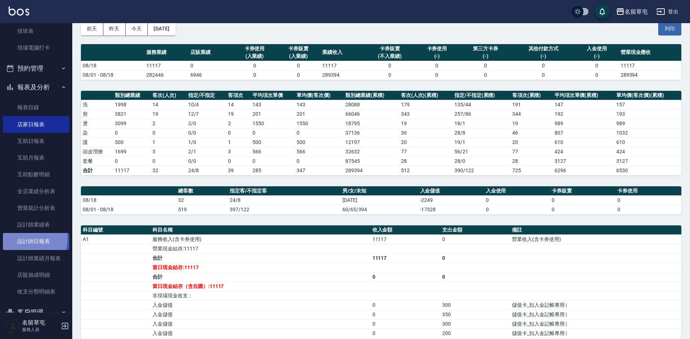
click at [25, 239] on link "設計師日報表" at bounding box center [36, 241] width 67 height 17
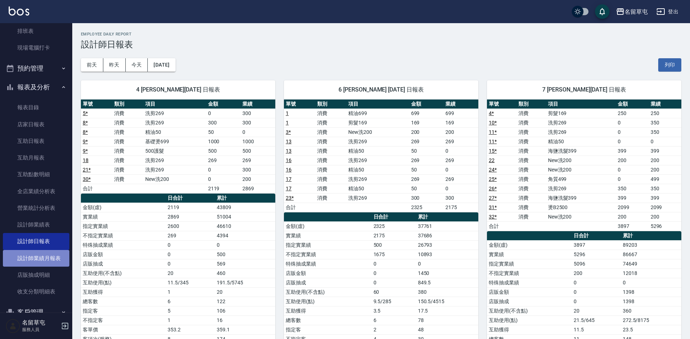
click at [37, 257] on link "設計師業績月報表" at bounding box center [36, 258] width 67 height 17
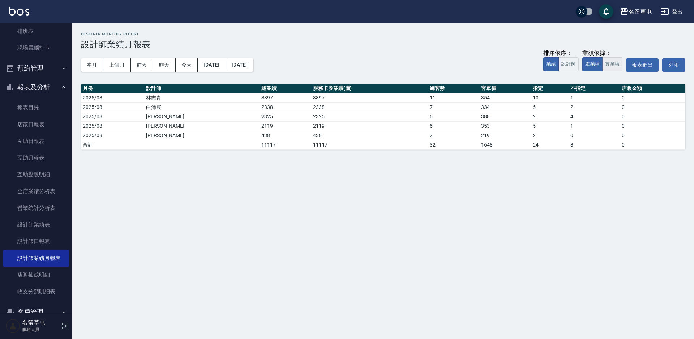
click at [608, 68] on button "實業績" at bounding box center [612, 64] width 20 height 14
click at [110, 63] on button "上個月" at bounding box center [116, 64] width 27 height 13
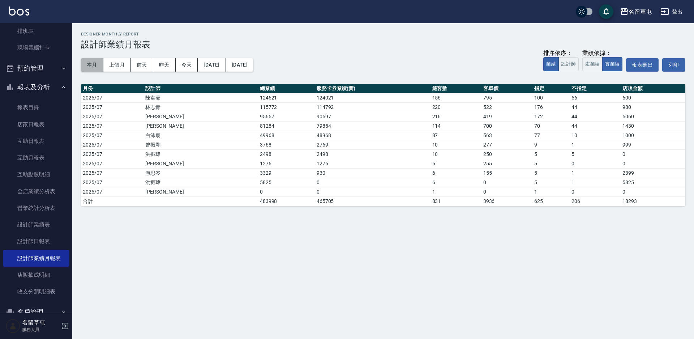
click at [98, 65] on button "本月" at bounding box center [92, 64] width 22 height 13
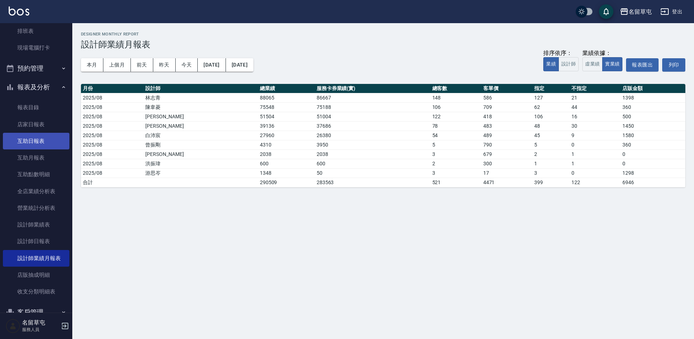
click at [39, 143] on link "互助日報表" at bounding box center [36, 141] width 67 height 17
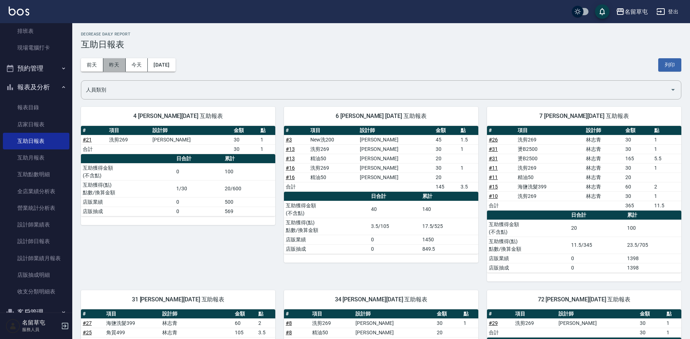
click at [103, 62] on button "昨天" at bounding box center [114, 64] width 22 height 13
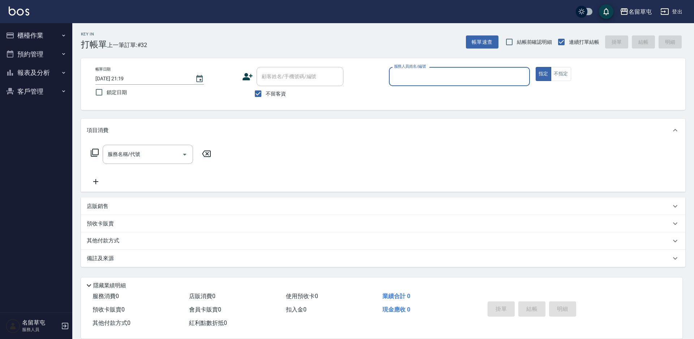
click at [28, 46] on button "預約管理" at bounding box center [36, 54] width 67 height 19
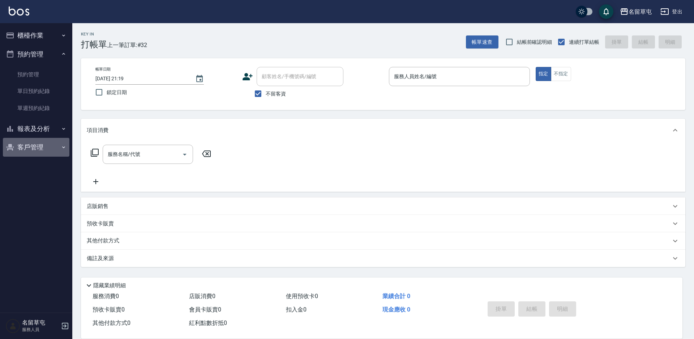
click at [24, 151] on button "客戶管理" at bounding box center [36, 147] width 67 height 19
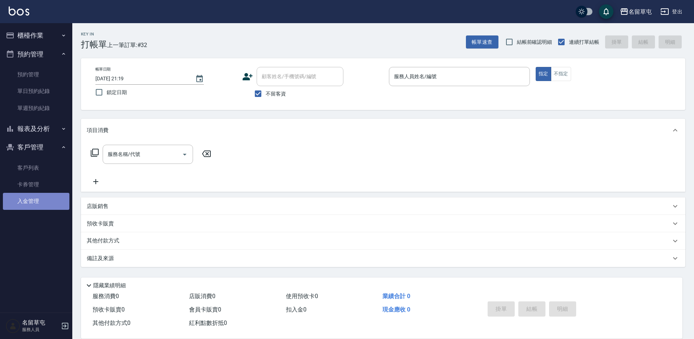
click at [33, 204] on link "入金管理" at bounding box center [36, 201] width 67 height 17
